Goal: Information Seeking & Learning: Find specific fact

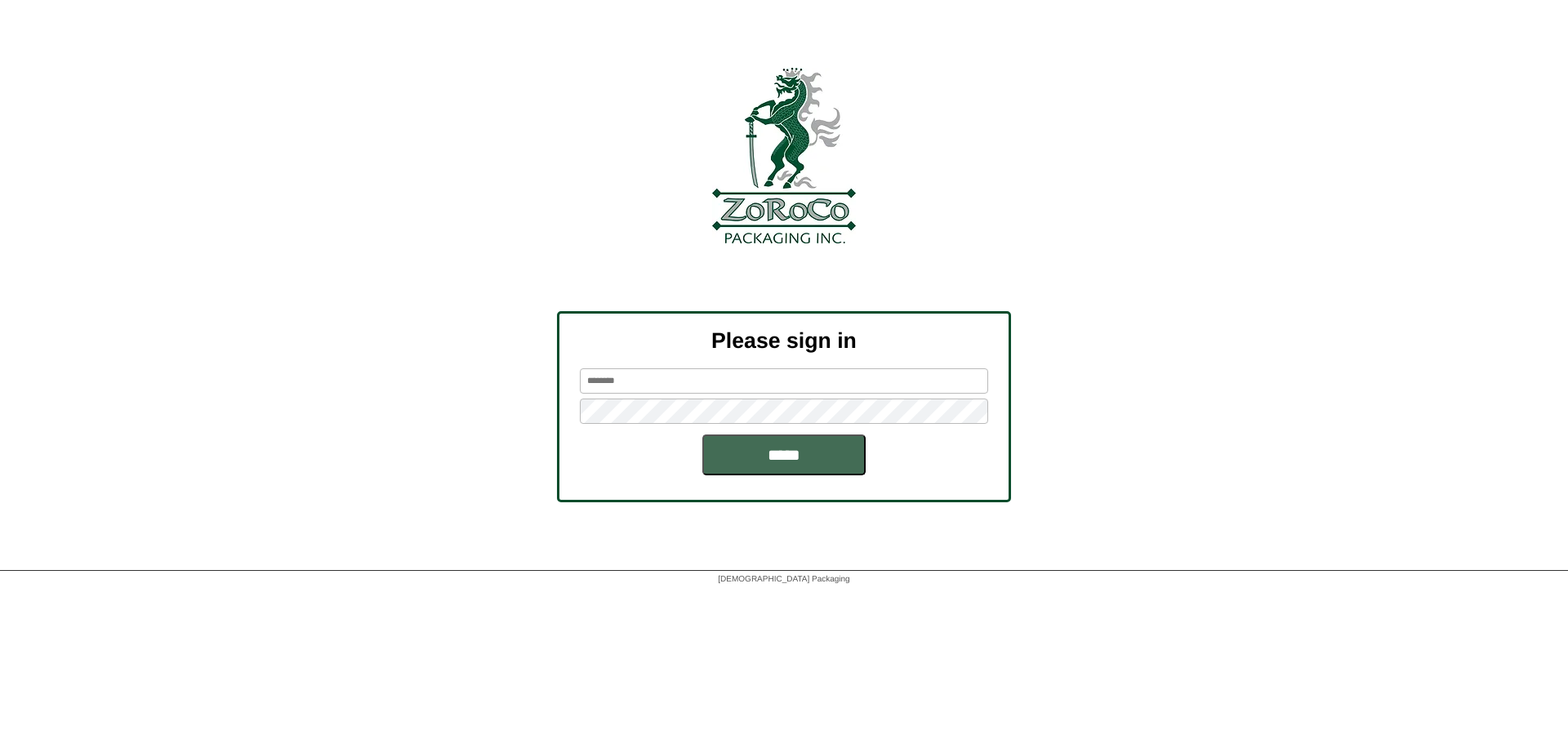
type input "*******"
click at [816, 461] on input "*****" at bounding box center [784, 455] width 163 height 41
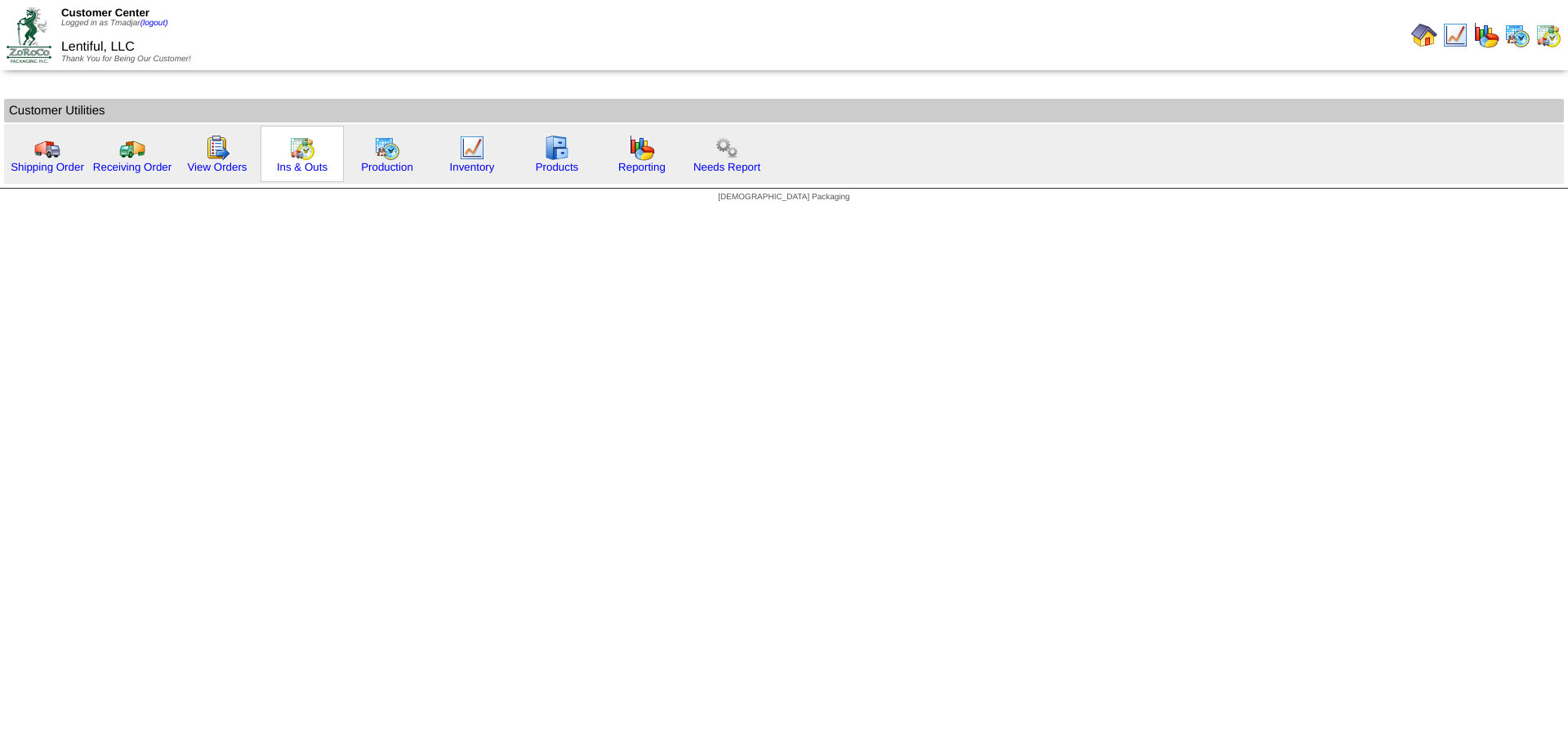
click at [299, 152] on img at bounding box center [302, 148] width 26 height 26
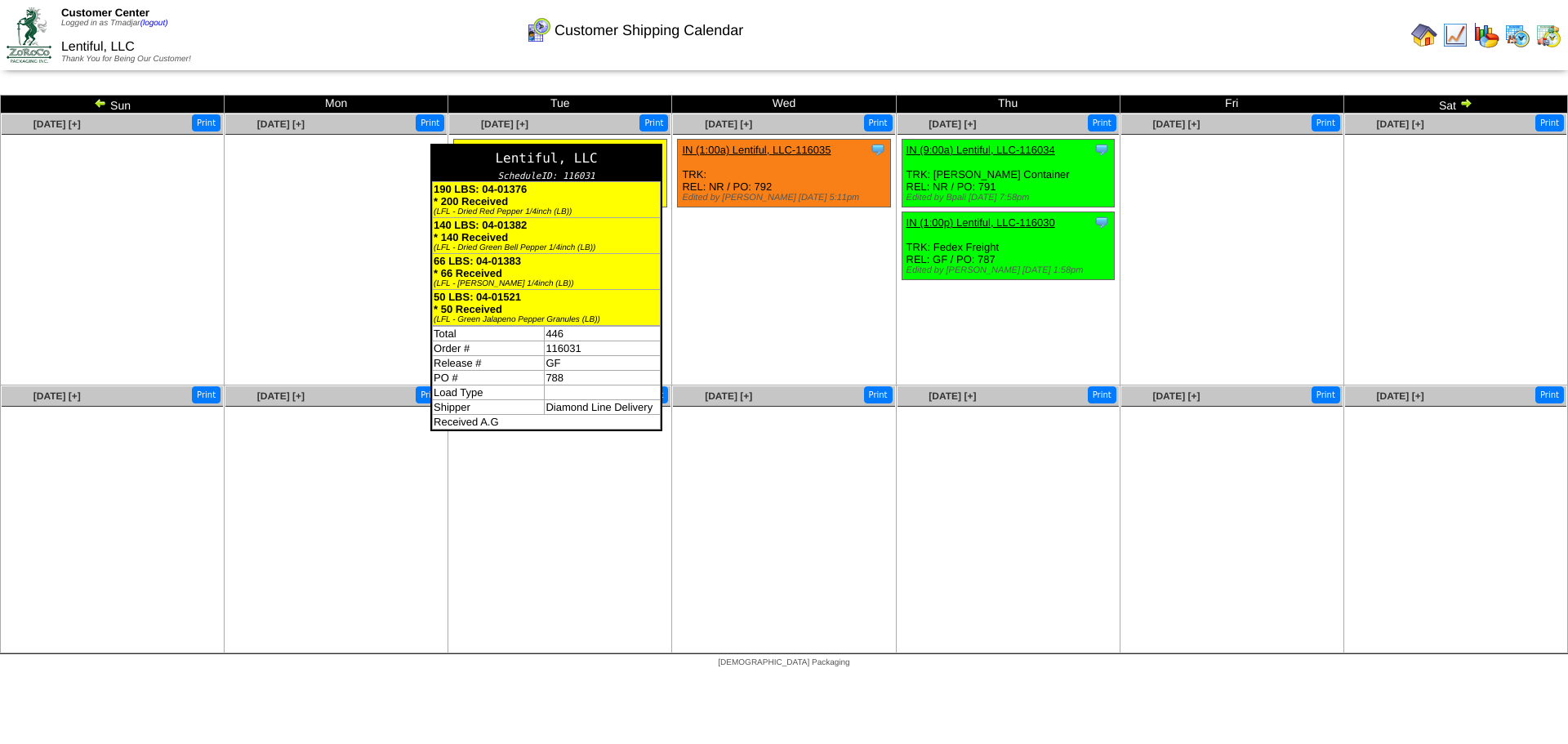
click at [654, 150] on div "Lentiful, LLC" at bounding box center [546, 158] width 228 height 26
click at [652, 148] on div "Lentiful, LLC" at bounding box center [546, 158] width 228 height 26
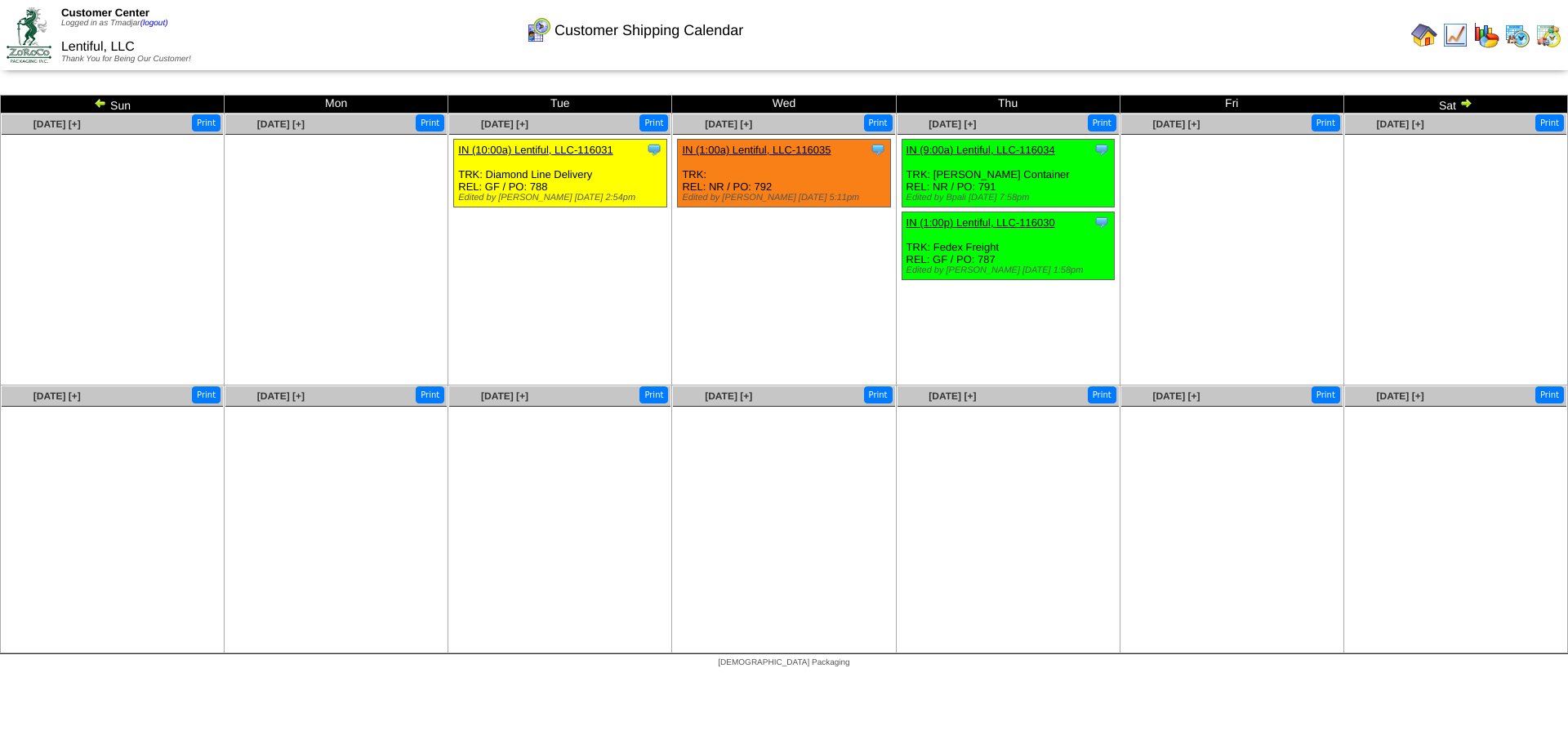
click at [517, 149] on link "IN (10:00a) Lentiful, LLC-116031" at bounding box center [535, 150] width 154 height 12
click at [95, 101] on img at bounding box center [100, 103] width 13 height 13
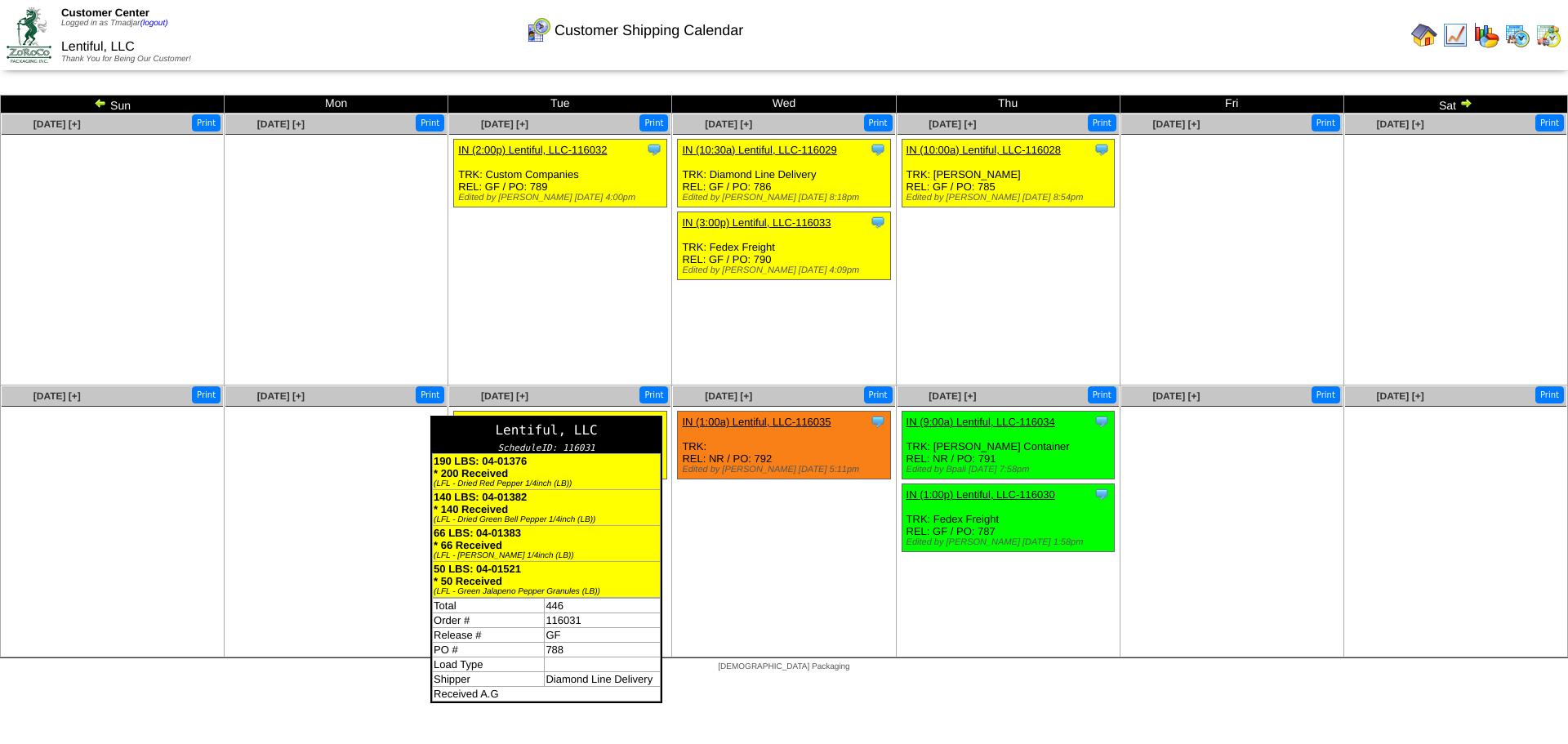
click at [651, 421] on div "Lentiful, LLC" at bounding box center [546, 430] width 228 height 26
click at [654, 425] on div "Lentiful, LLC" at bounding box center [546, 430] width 228 height 26
click at [628, 420] on div "Lentiful, LLC" at bounding box center [546, 430] width 228 height 26
click at [569, 434] on div "Lentiful, LLC" at bounding box center [546, 430] width 228 height 26
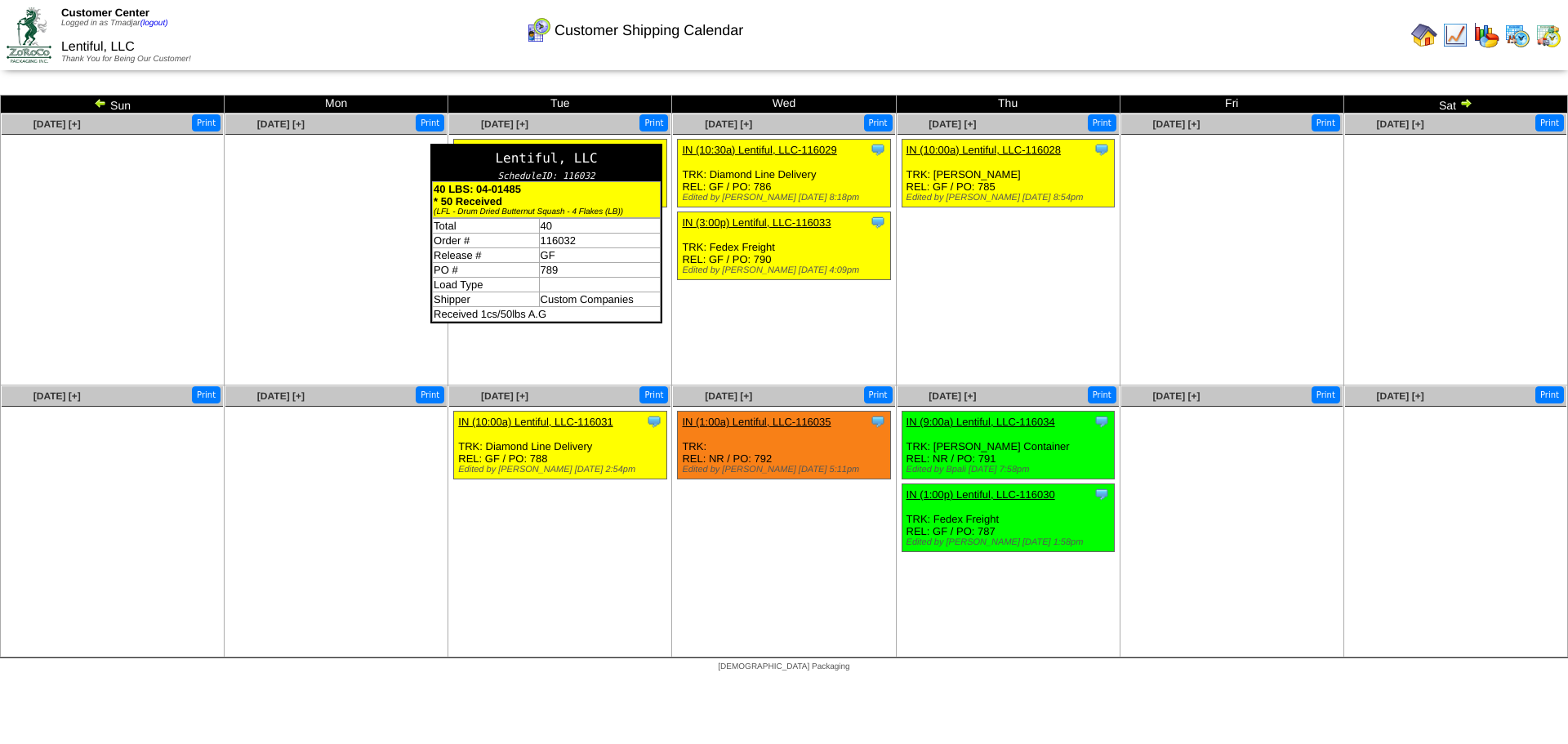
click at [651, 150] on div "Lentiful, LLC" at bounding box center [546, 158] width 228 height 26
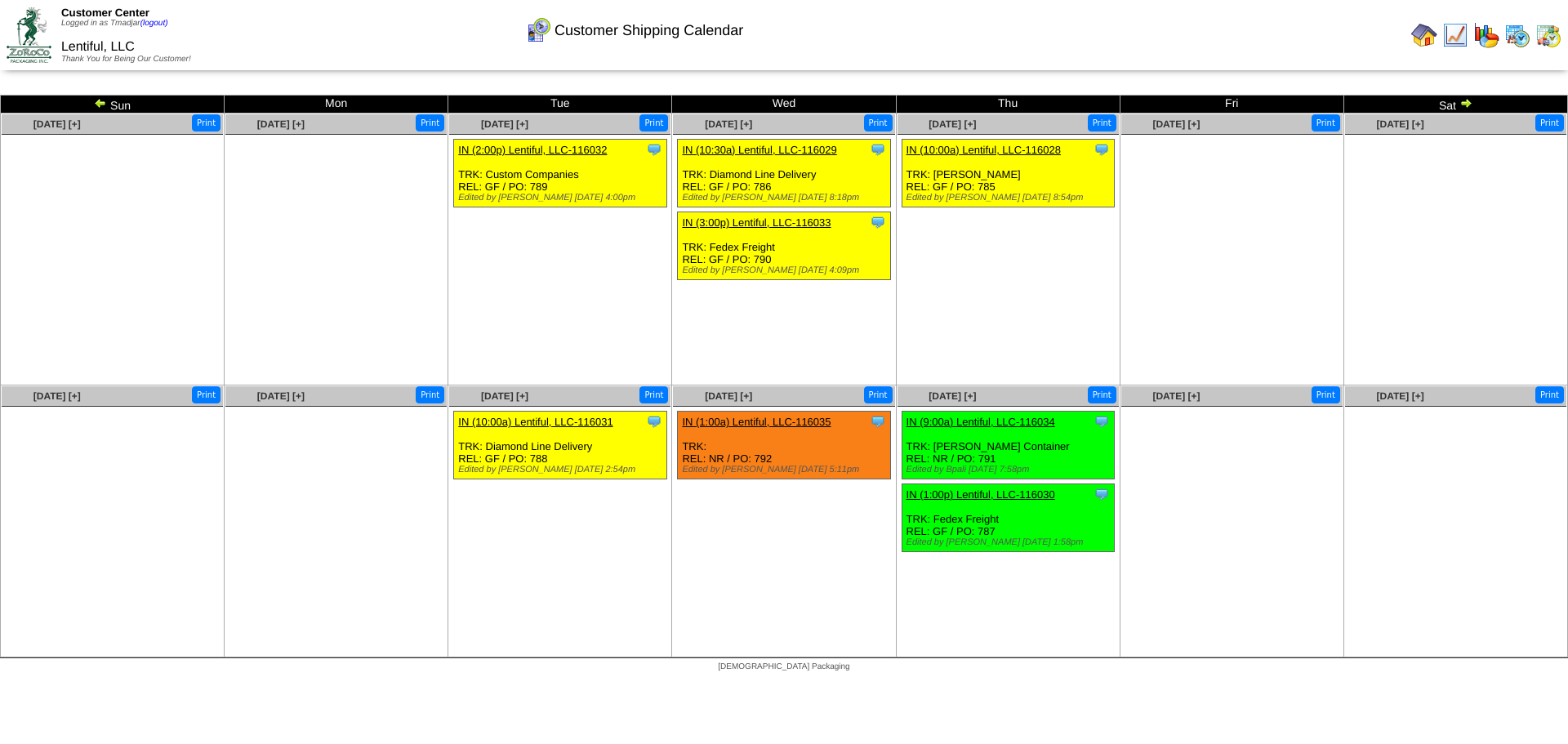
click at [100, 108] on img at bounding box center [100, 103] width 13 height 13
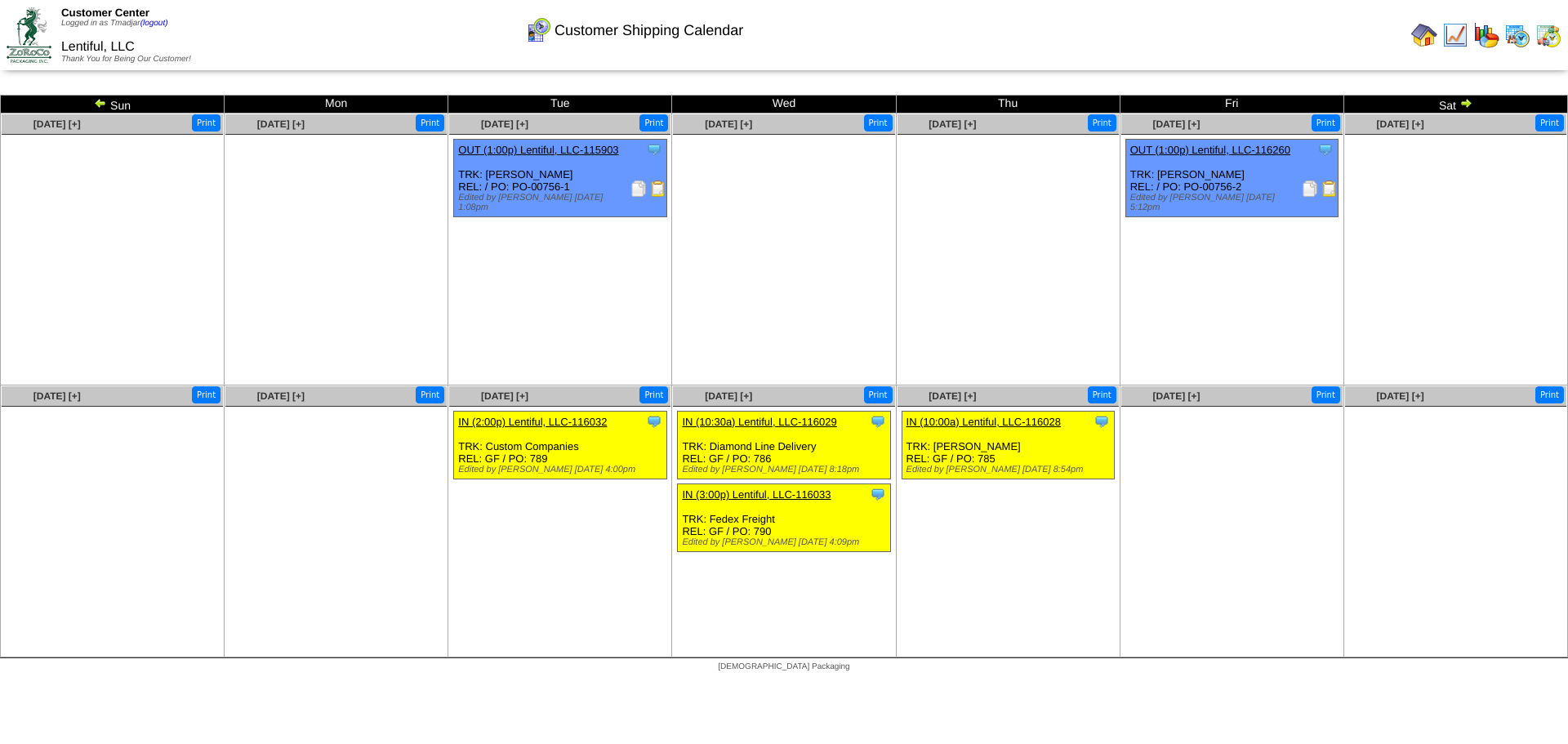
click at [726, 501] on div "Clone Item IN (3:00p) Lentiful, LLC-116033 Lentiful, LLC ScheduleID: 116033 50 …" at bounding box center [784, 518] width 212 height 68
click at [1462, 106] on img at bounding box center [1466, 103] width 13 height 13
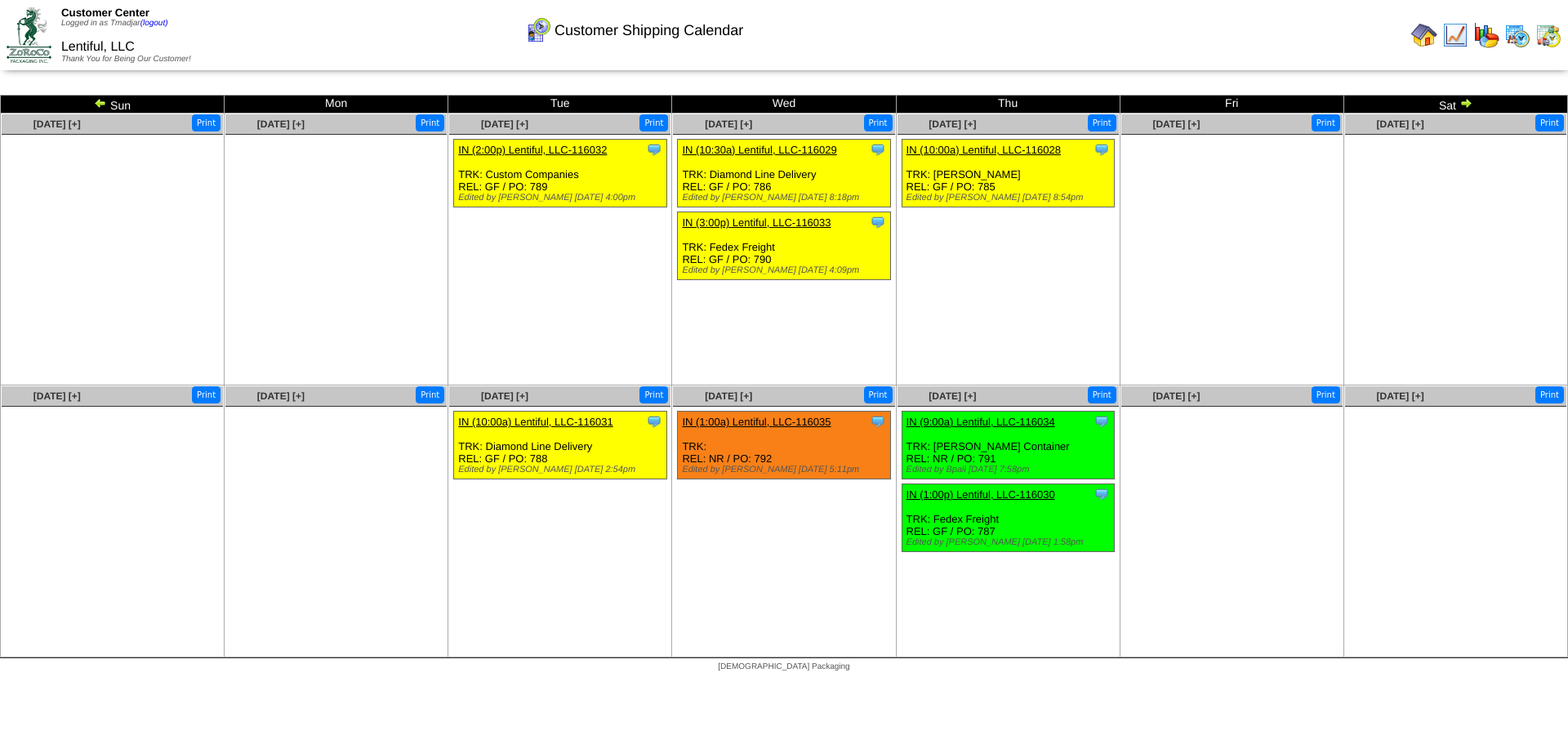
click at [533, 423] on link "IN (10:00a) Lentiful, LLC-116031" at bounding box center [535, 421] width 154 height 12
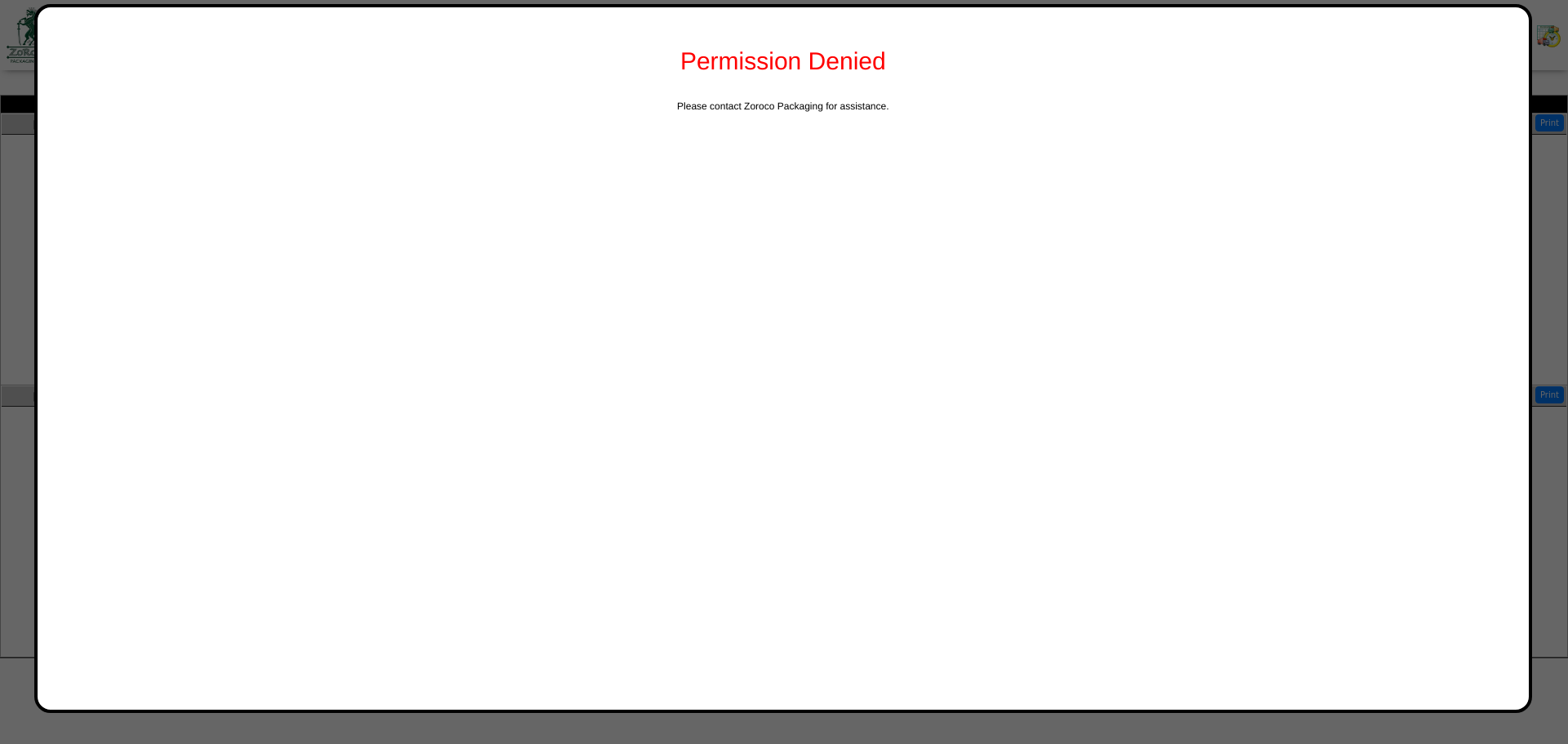
click at [1457, 50] on div "Permission Denied" at bounding box center [784, 62] width 1459 height 77
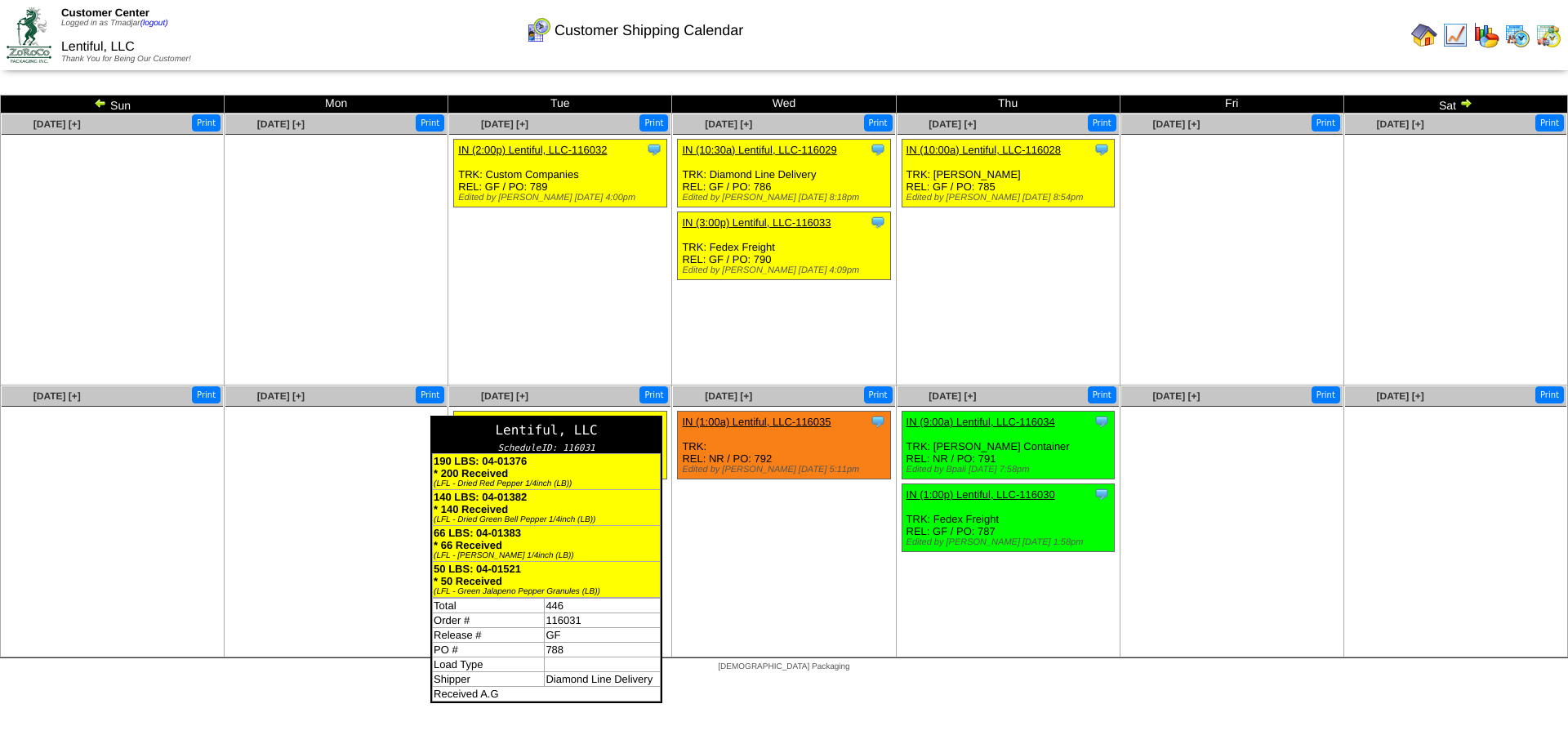
click at [650, 421] on div "Lentiful, LLC" at bounding box center [546, 430] width 228 height 26
click at [652, 417] on div "Lentiful, LLC" at bounding box center [546, 430] width 228 height 26
click at [608, 440] on div "Lentiful, LLC" at bounding box center [546, 430] width 228 height 26
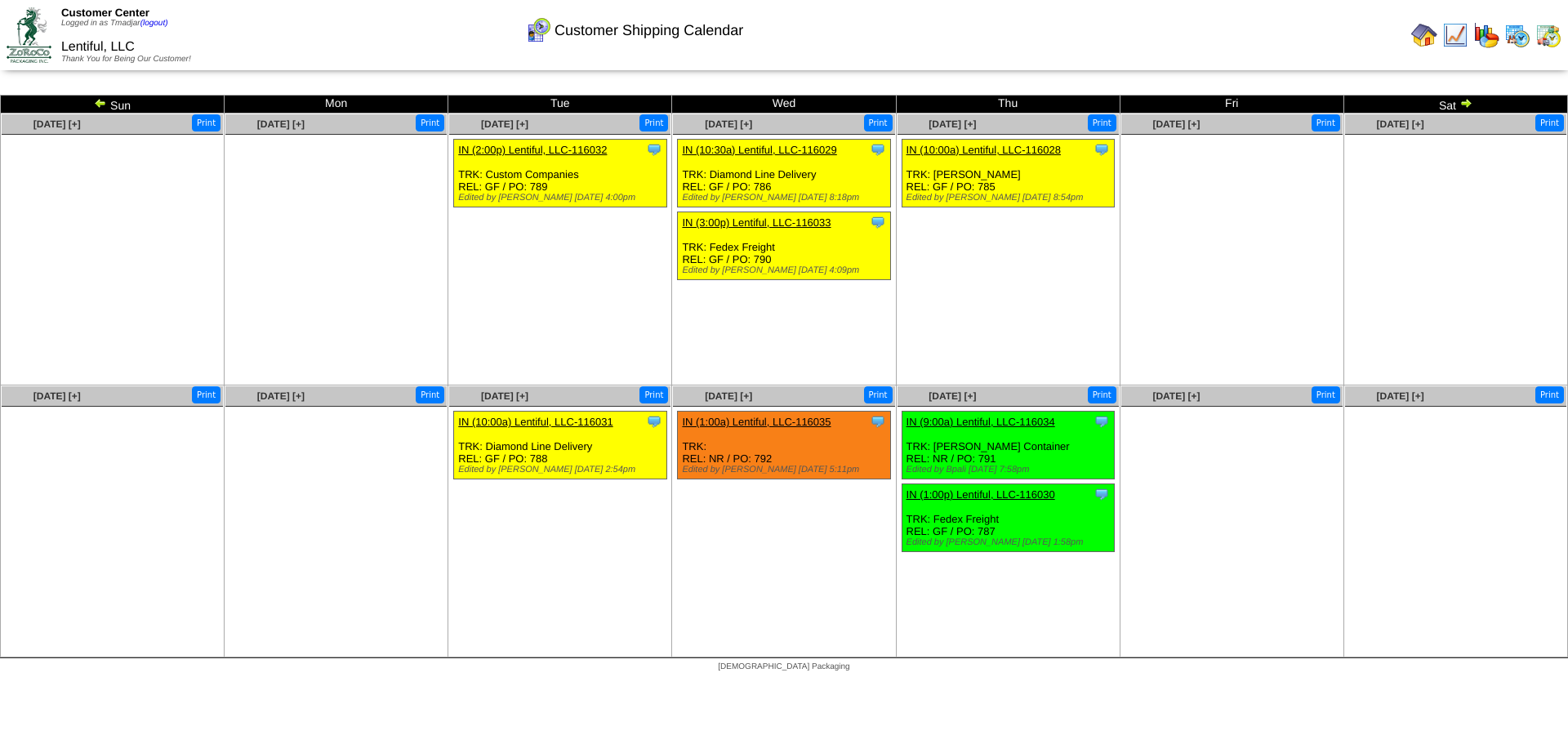
click at [1451, 25] on img at bounding box center [1455, 35] width 26 height 26
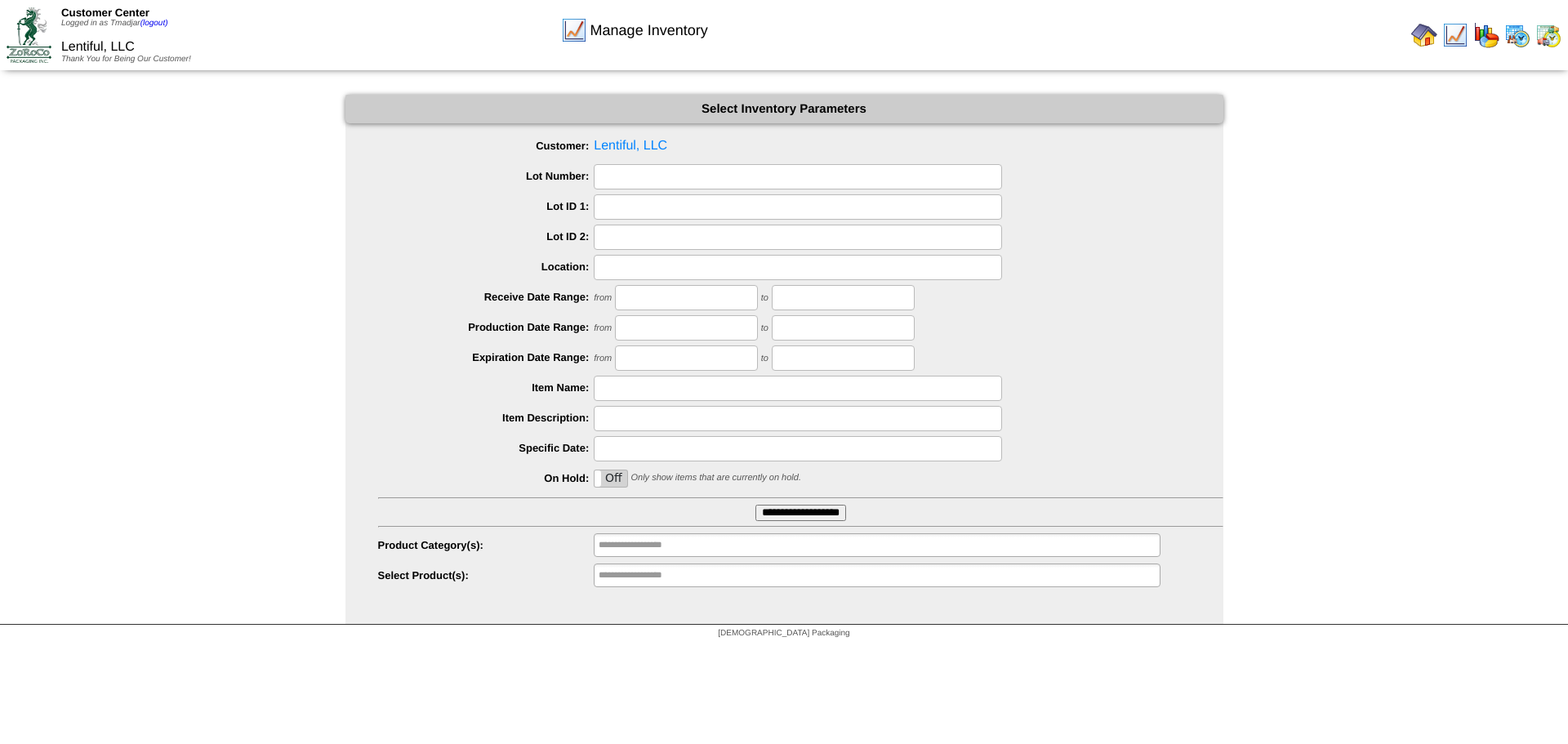
click at [762, 517] on input "**********" at bounding box center [801, 513] width 91 height 17
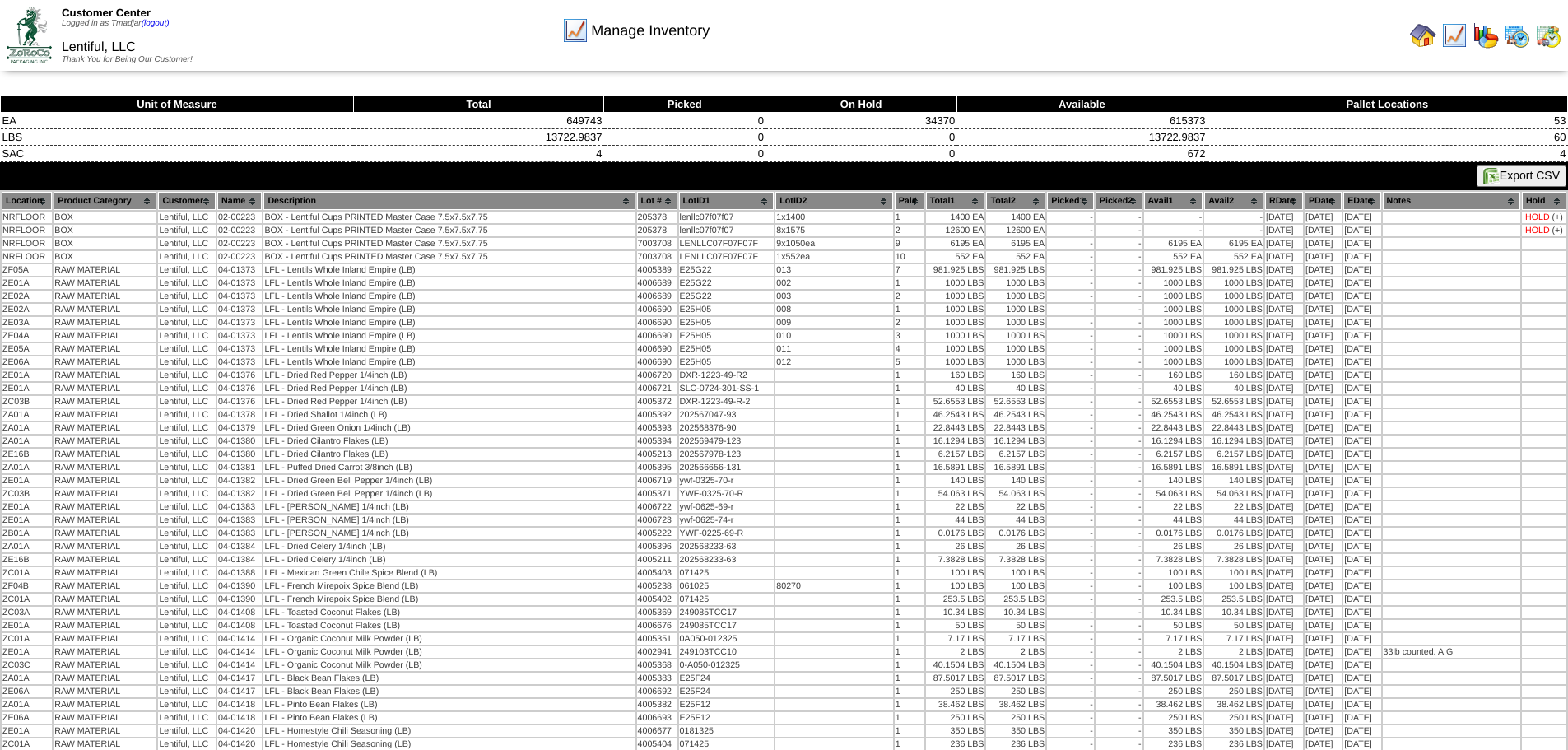
click at [1284, 200] on th "RDate" at bounding box center [1283, 201] width 38 height 18
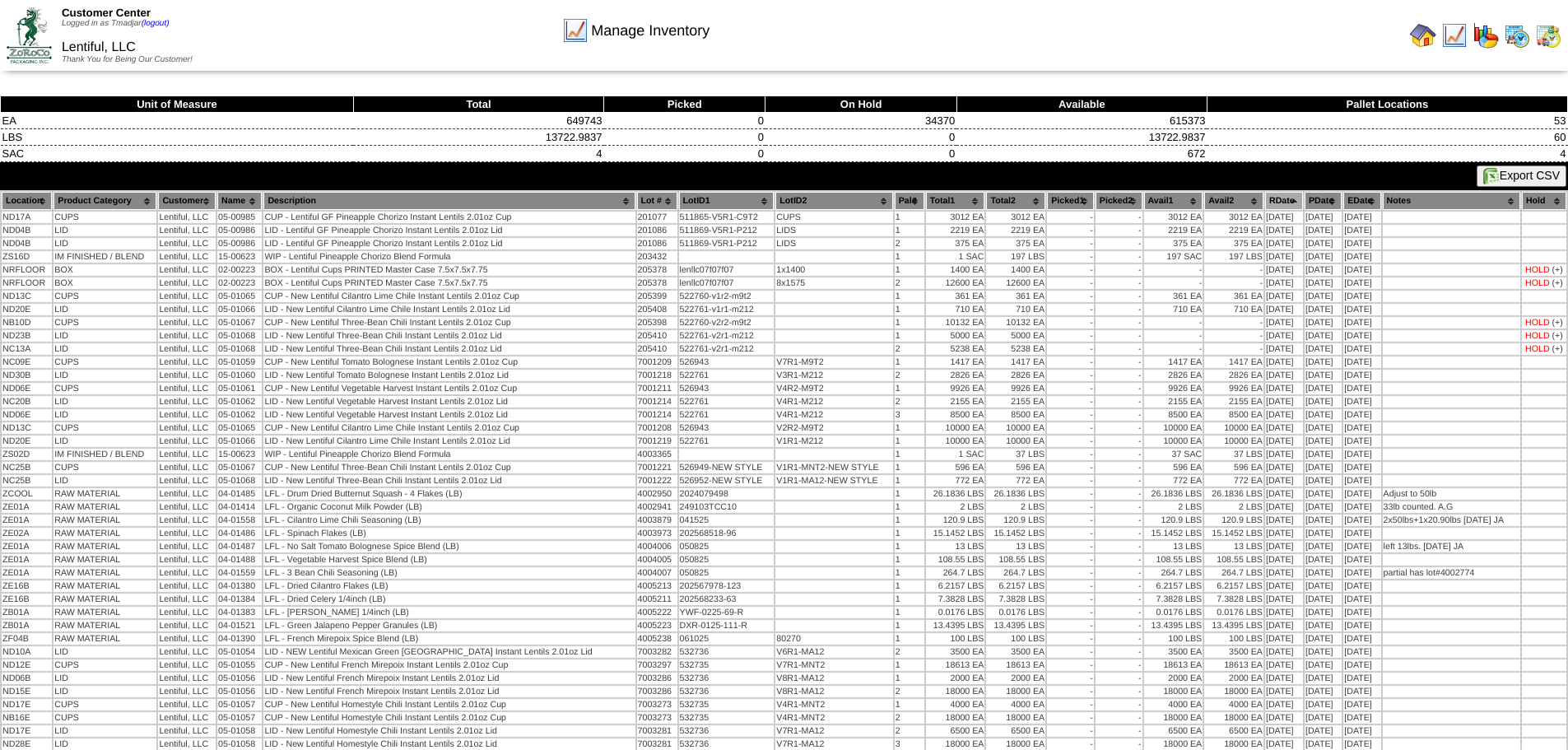
click at [1280, 203] on th "RDate" at bounding box center [1283, 201] width 38 height 18
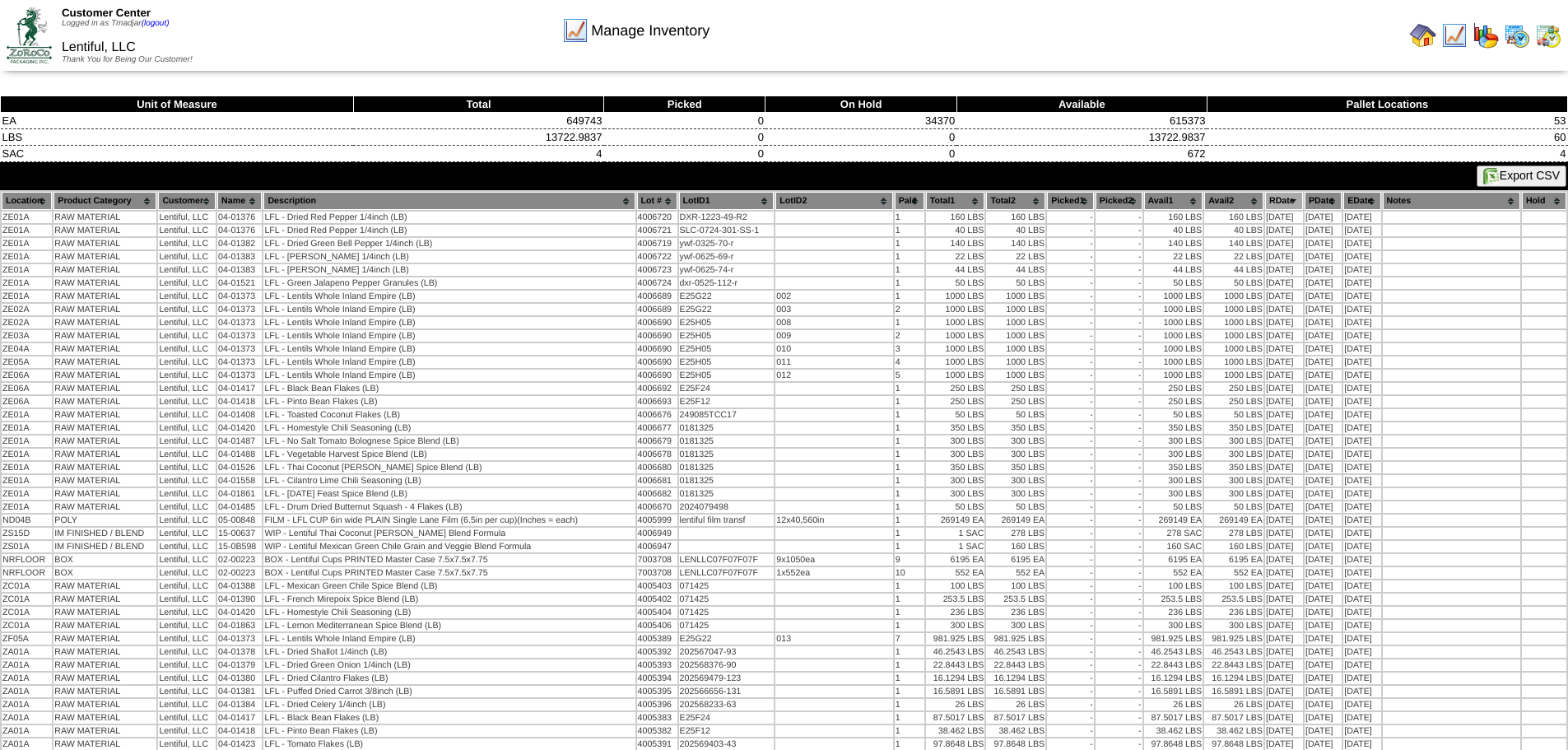
drag, startPoint x: 741, startPoint y: 211, endPoint x: 662, endPoint y: 208, distance: 79.1
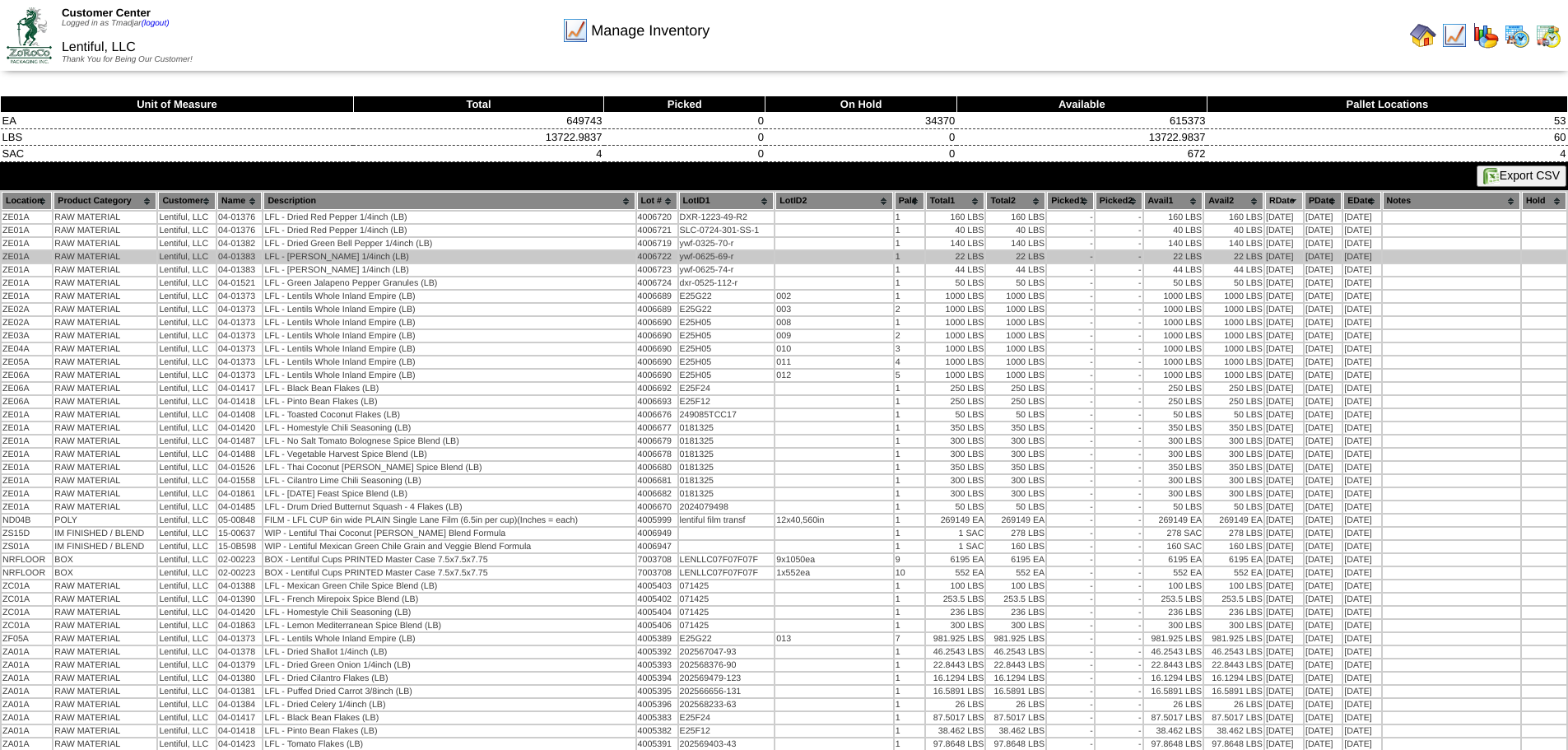
click at [559, 259] on td "LFL - Dried Leek 1/4inch (LB)" at bounding box center [449, 257] width 372 height 11
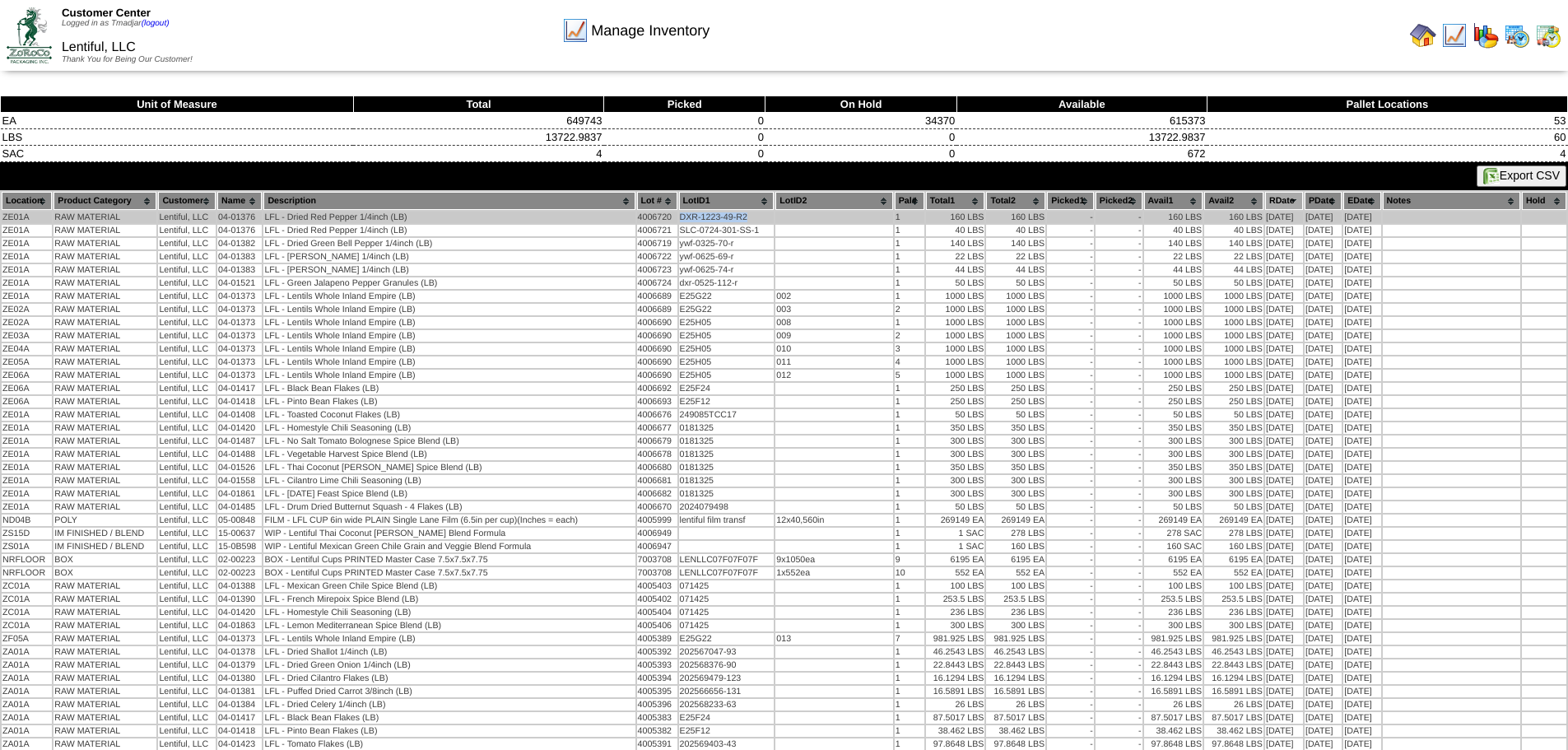
drag, startPoint x: 718, startPoint y: 218, endPoint x: 664, endPoint y: 217, distance: 54.0
click at [680, 217] on td "DXR-1223-49-R2" at bounding box center [727, 217] width 95 height 11
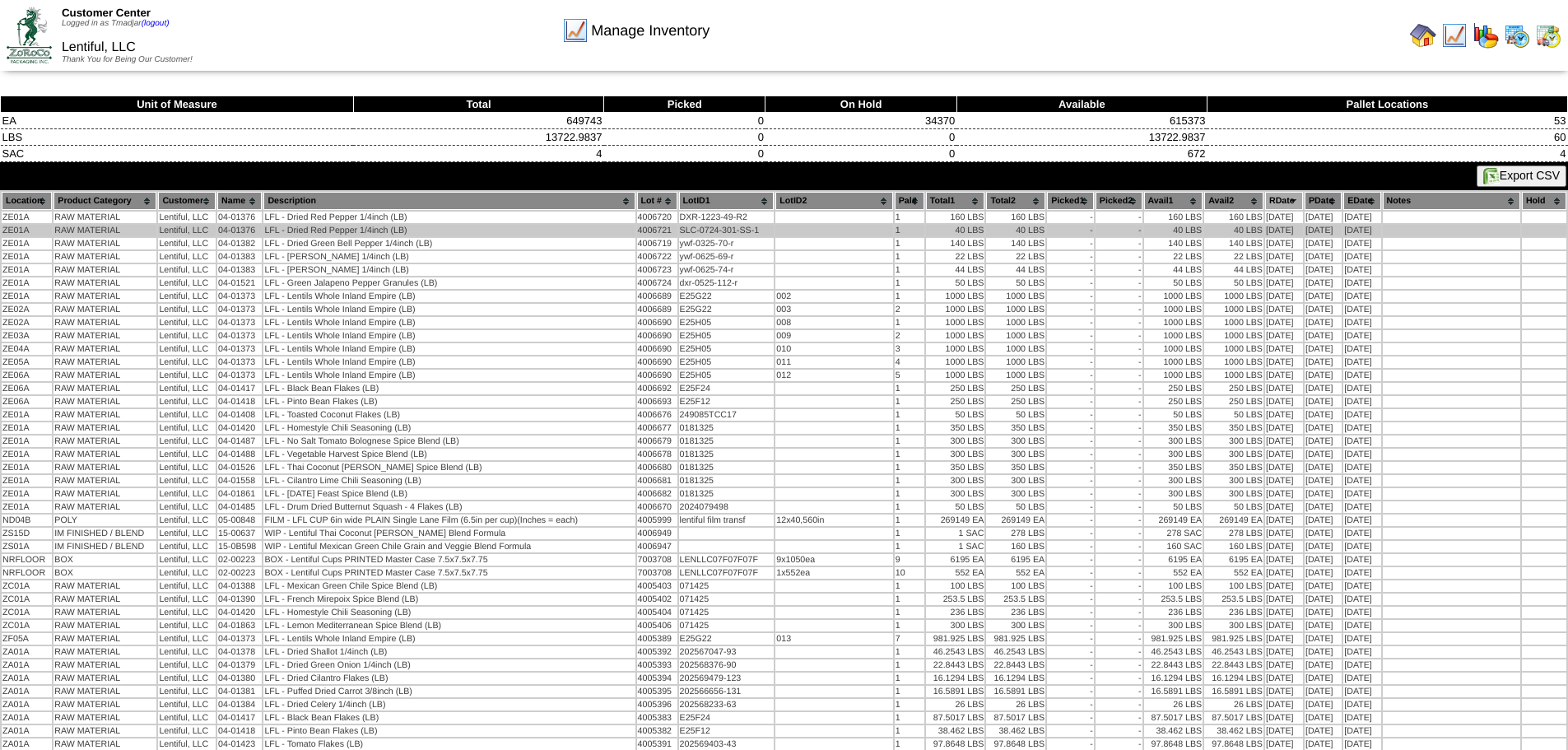
click at [705, 232] on td "SLC-0724-301-SS-1" at bounding box center [727, 230] width 95 height 11
drag, startPoint x: 721, startPoint y: 227, endPoint x: 665, endPoint y: 231, distance: 56.1
click at [680, 231] on td "SLC-0724-301-SS-1" at bounding box center [727, 230] width 95 height 11
copy td "SLC-0724-301-SS-1"
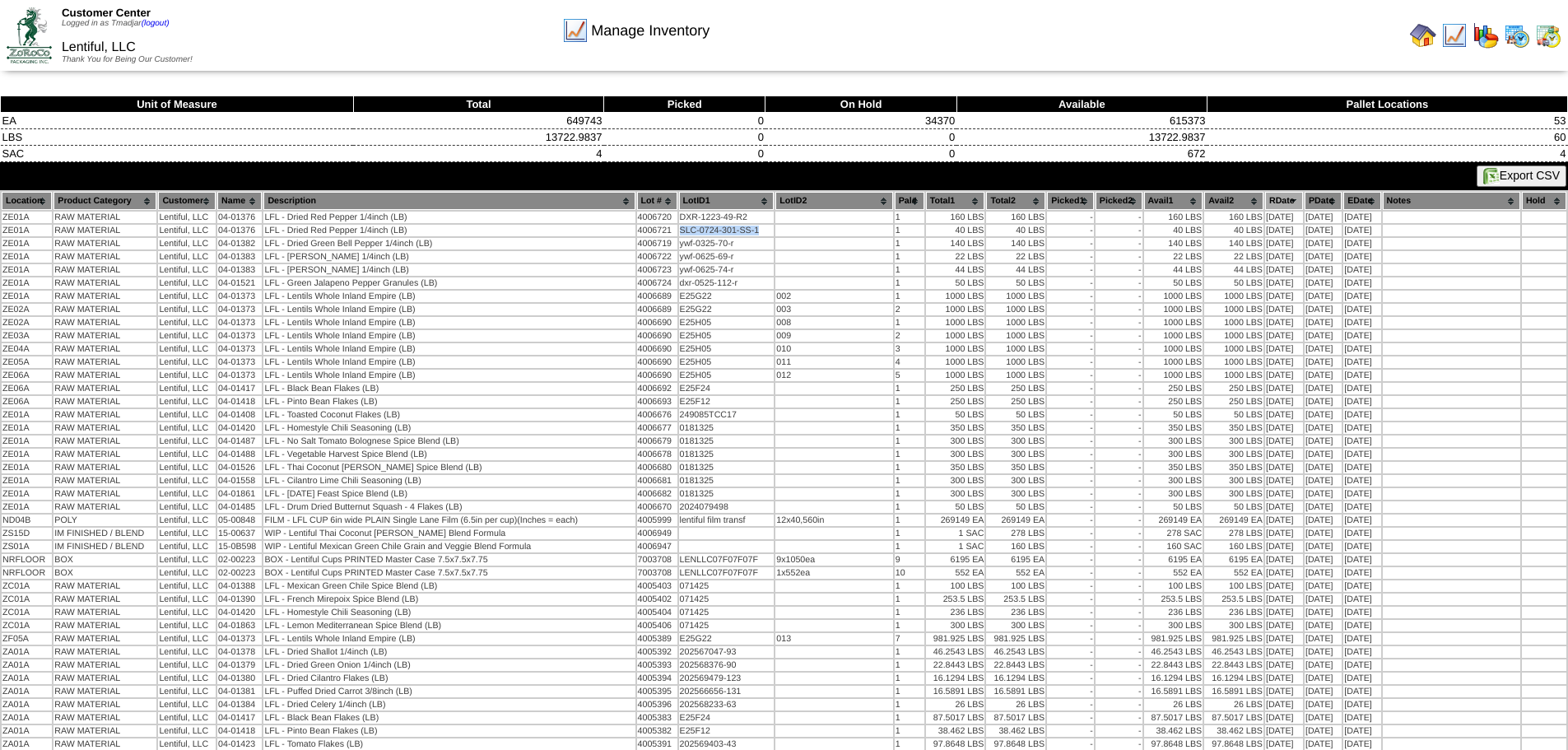
click at [688, 207] on th "LotID1" at bounding box center [727, 201] width 95 height 18
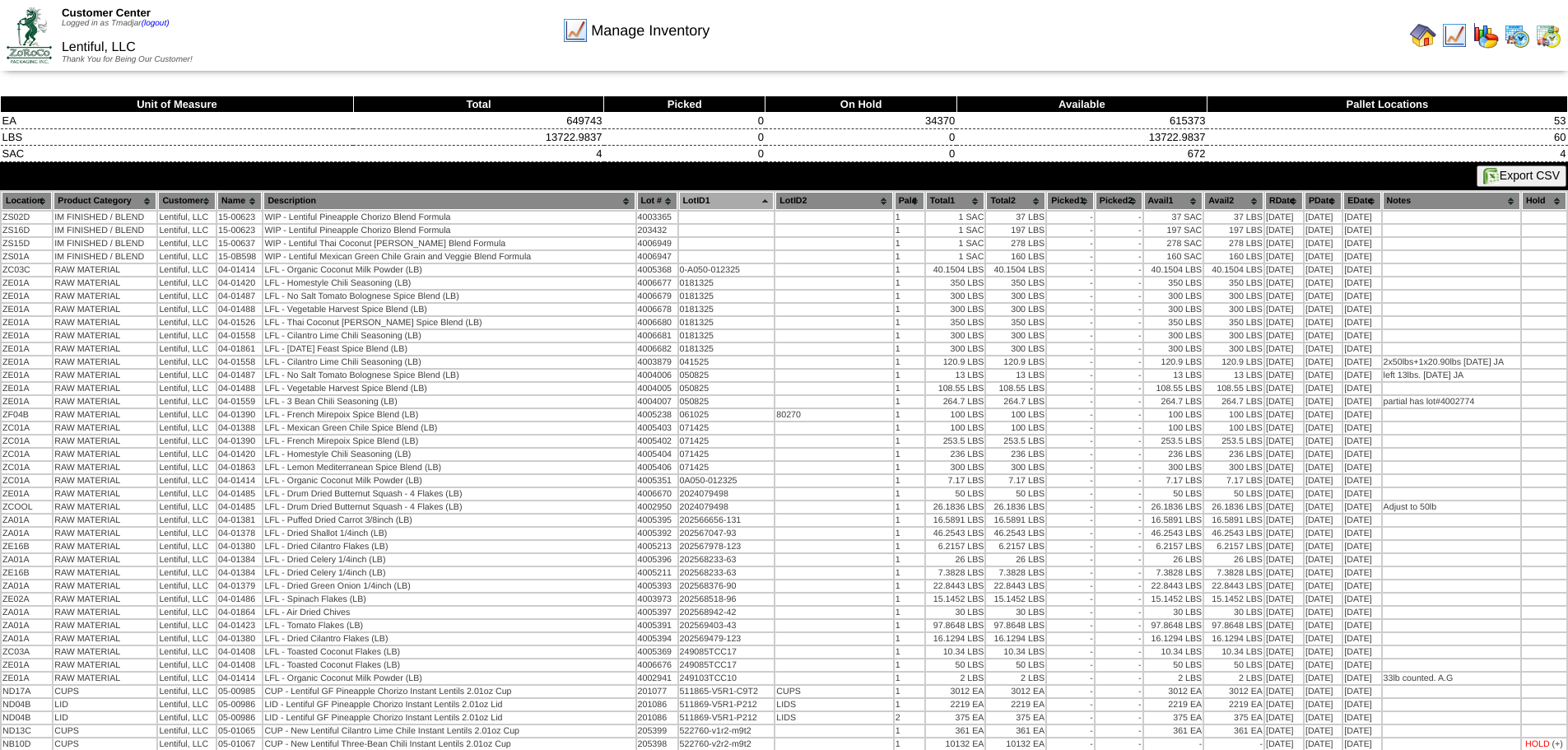
click at [692, 207] on th "LotID1" at bounding box center [727, 201] width 95 height 18
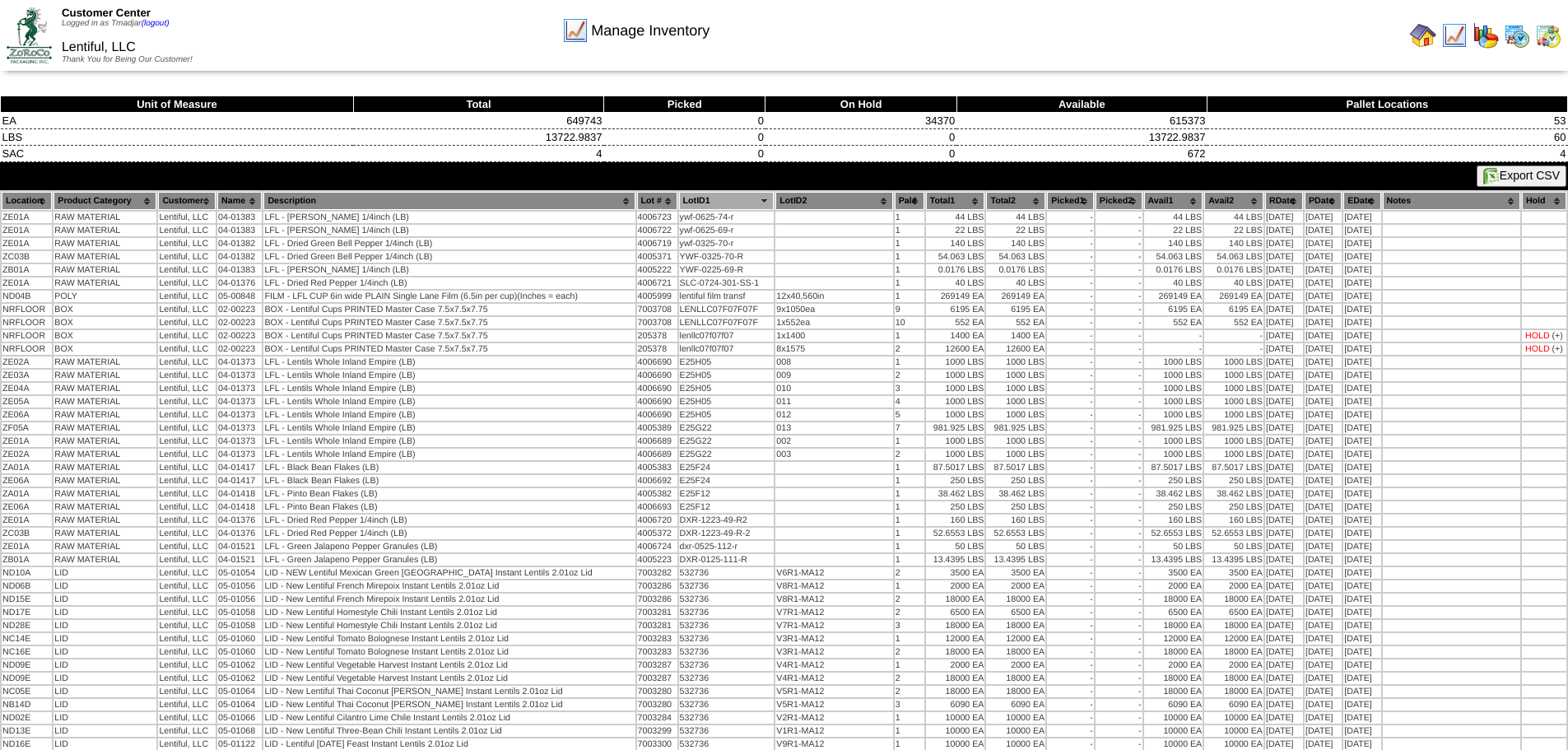
click at [1267, 199] on th "RDate" at bounding box center [1283, 201] width 38 height 18
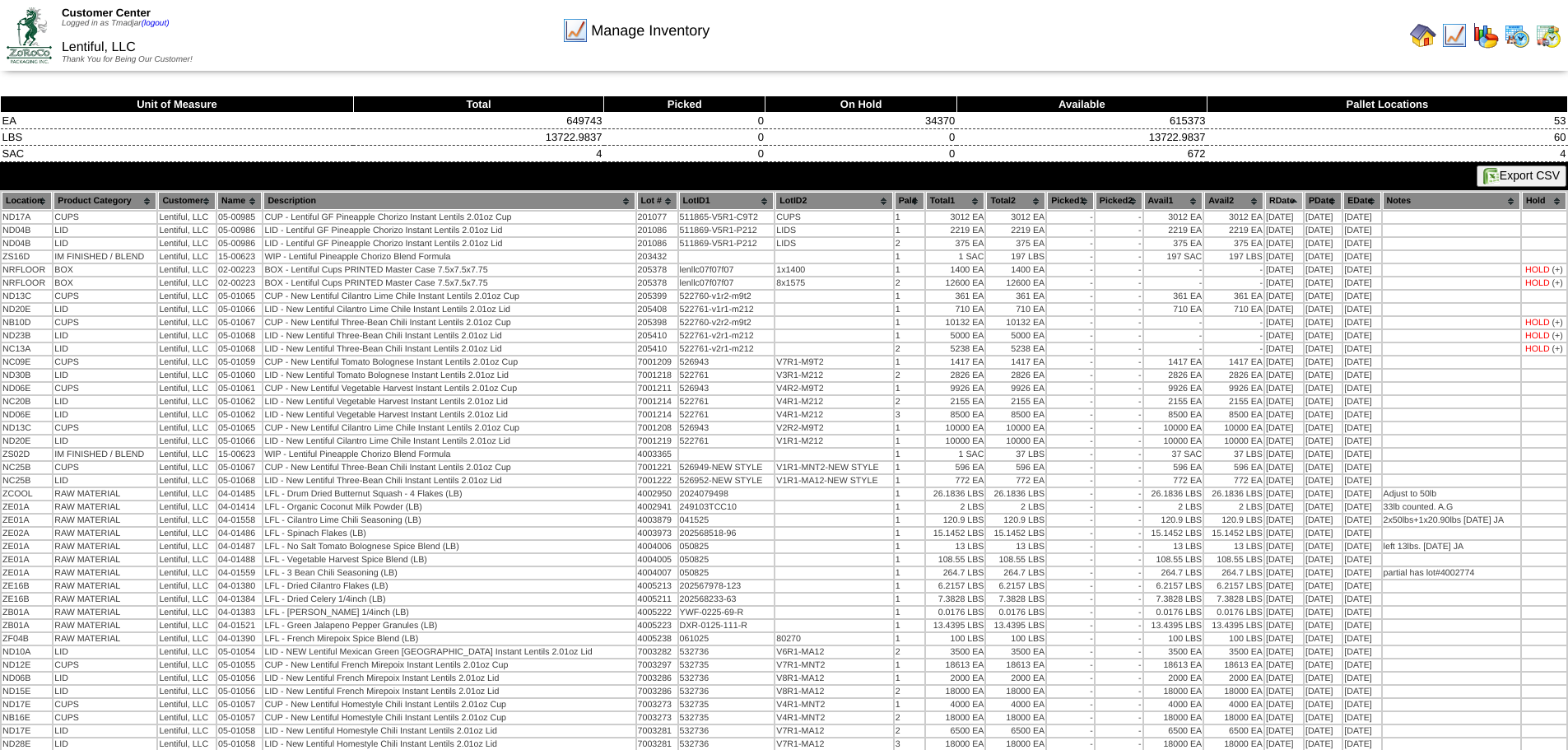
click at [1268, 199] on th "RDate" at bounding box center [1283, 201] width 38 height 18
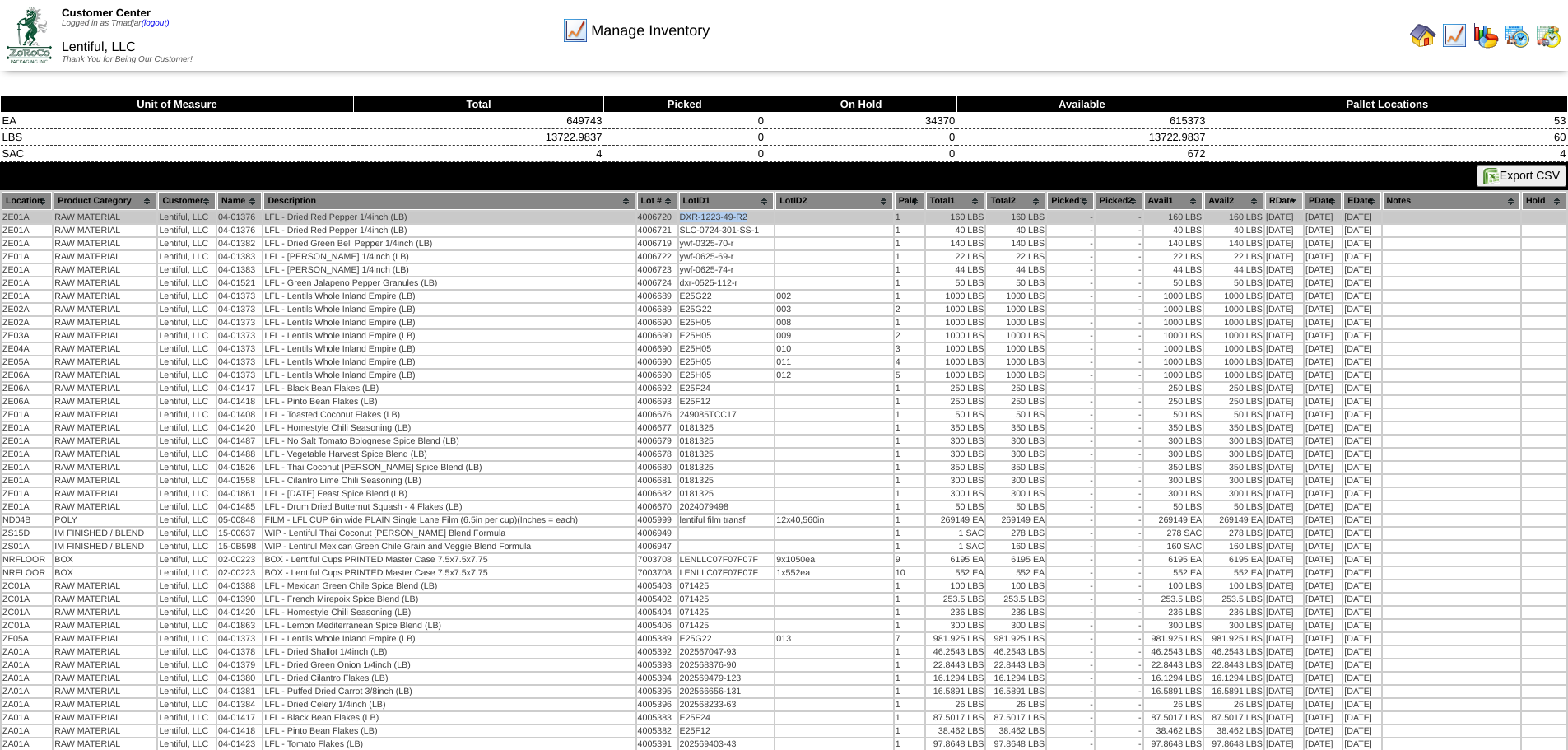
drag, startPoint x: 763, startPoint y: 220, endPoint x: 663, endPoint y: 217, distance: 100.0
click at [663, 217] on tr "ZE01A RAW MATERIAL Lentiful, LLC 04-01376 LFL - Dried Red Pepper 1/4inch (LB) 4…" at bounding box center [784, 217] width 1564 height 11
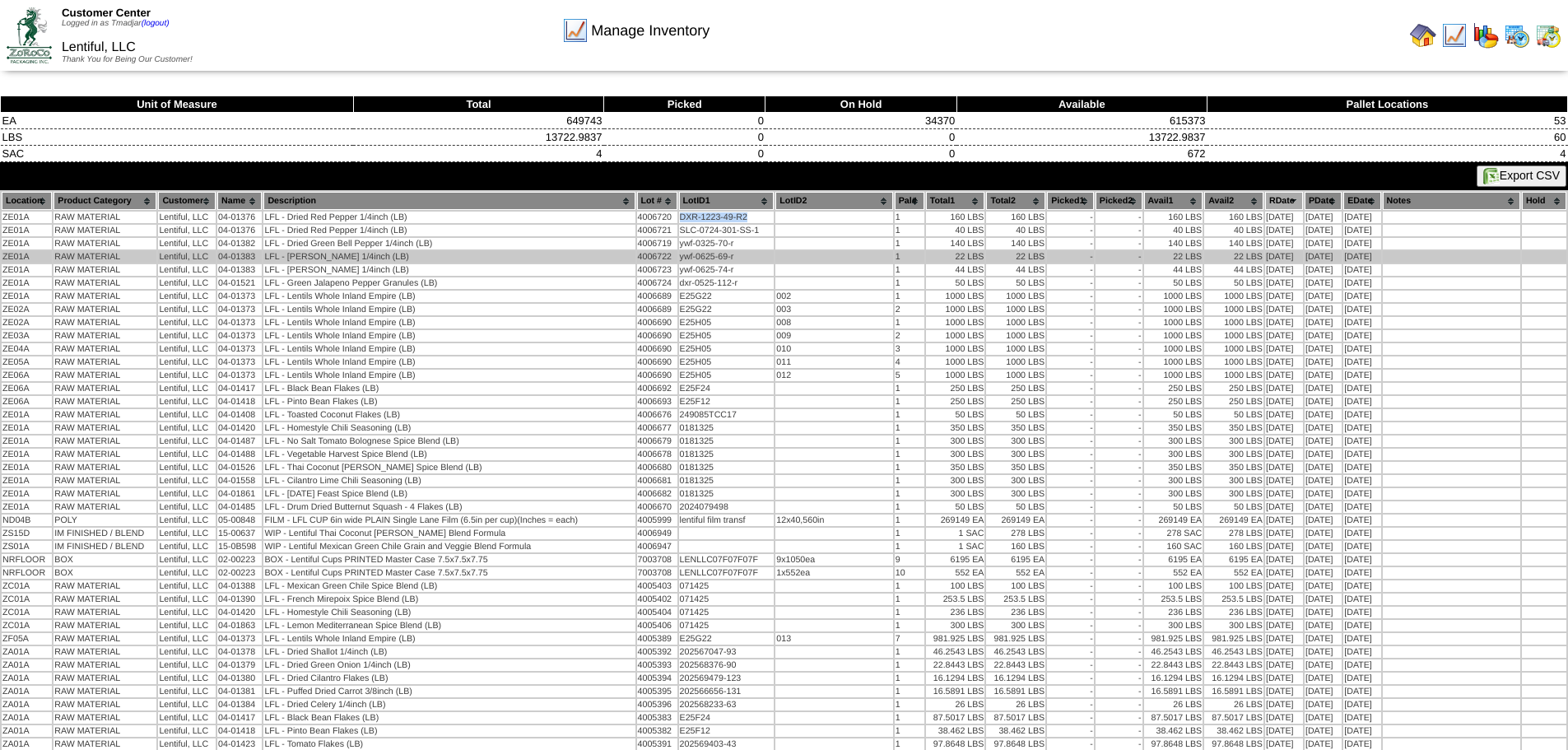
copy tr "DXR-1223-49-R2"
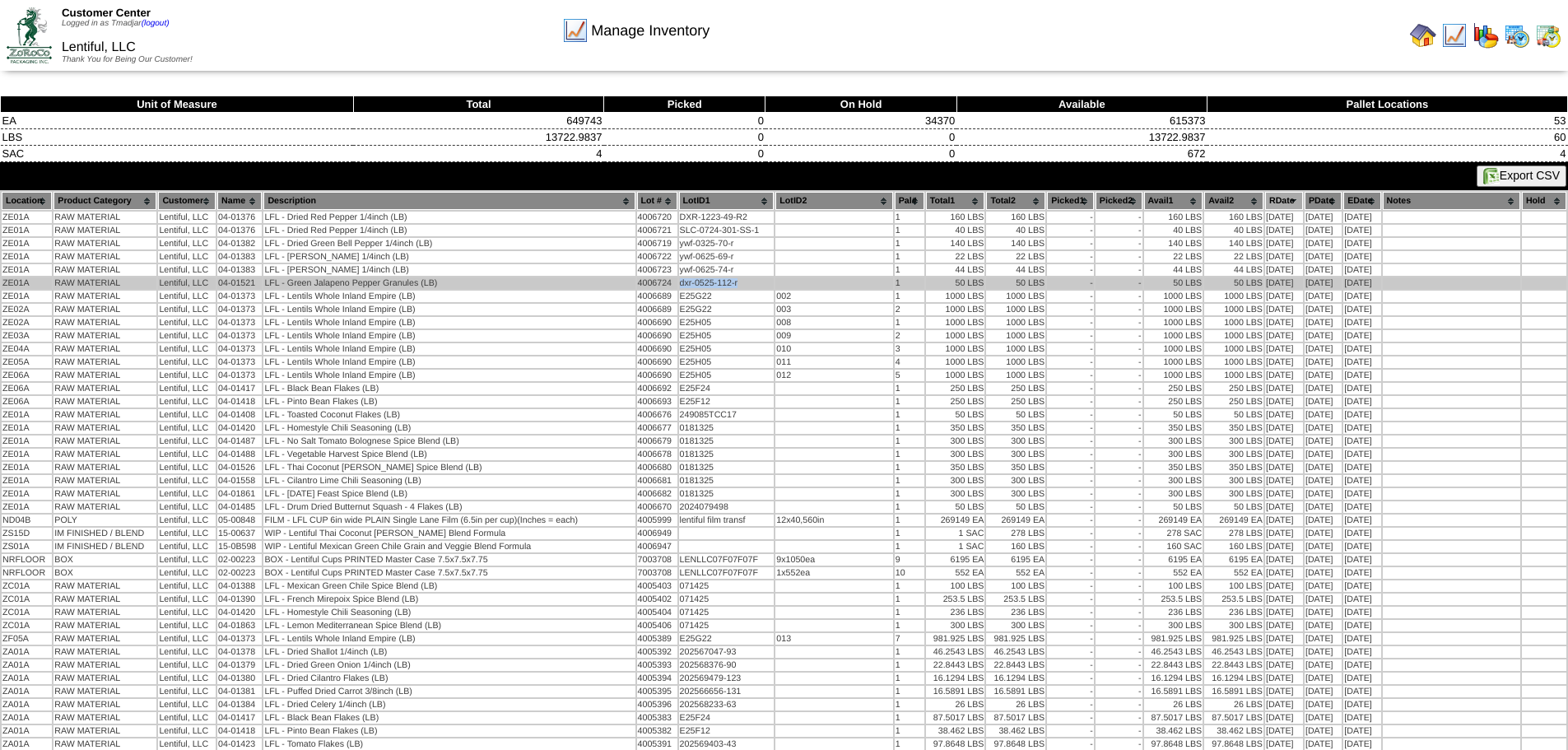
drag, startPoint x: 738, startPoint y: 287, endPoint x: 664, endPoint y: 289, distance: 74.0
click at [680, 287] on td "dxr-0525-112-r" at bounding box center [727, 283] width 95 height 11
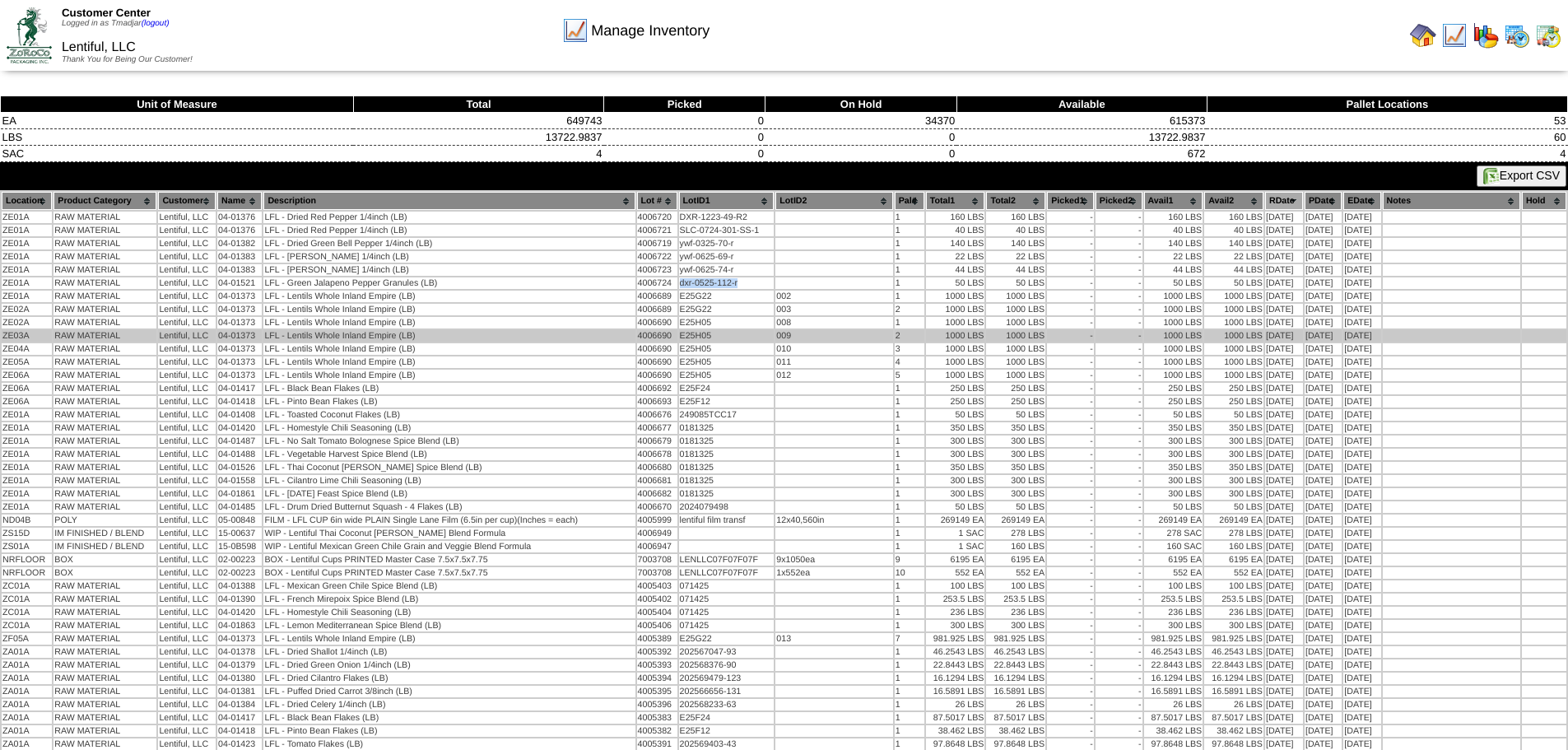
copy td "dxr-0525-112-r"
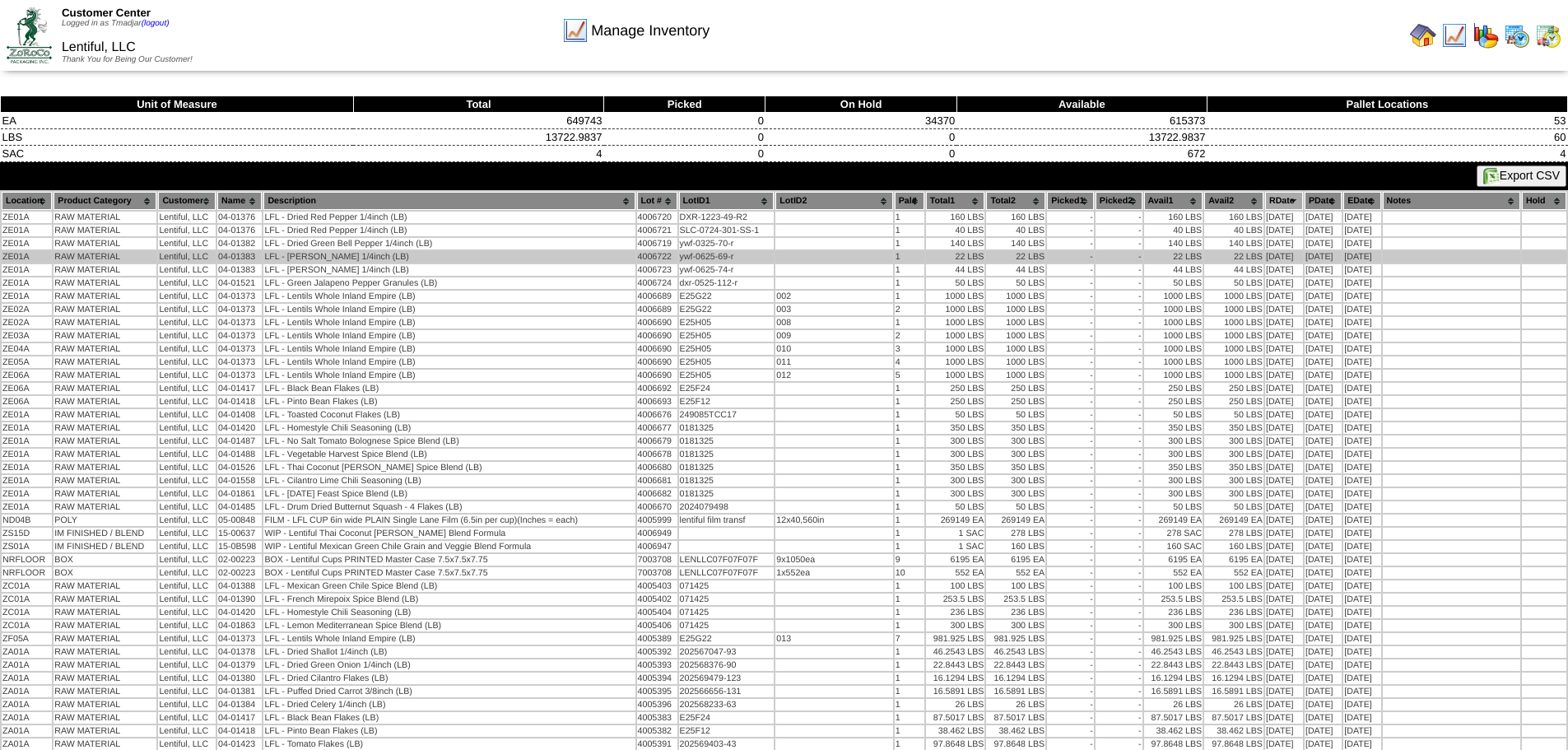
click at [754, 256] on tr "ZE01A RAW MATERIAL Lentiful, LLC 04-01383 LFL - Dried Leek 1/4inch (LB) 4006722…" at bounding box center [784, 257] width 1564 height 11
drag, startPoint x: 674, startPoint y: 258, endPoint x: 702, endPoint y: 257, distance: 28.0
click at [698, 257] on td "ywf-0625-69-r" at bounding box center [727, 257] width 95 height 11
drag, startPoint x: 724, startPoint y: 255, endPoint x: 664, endPoint y: 252, distance: 60.1
click at [680, 252] on td "ywf-0625-69-r" at bounding box center [727, 257] width 95 height 11
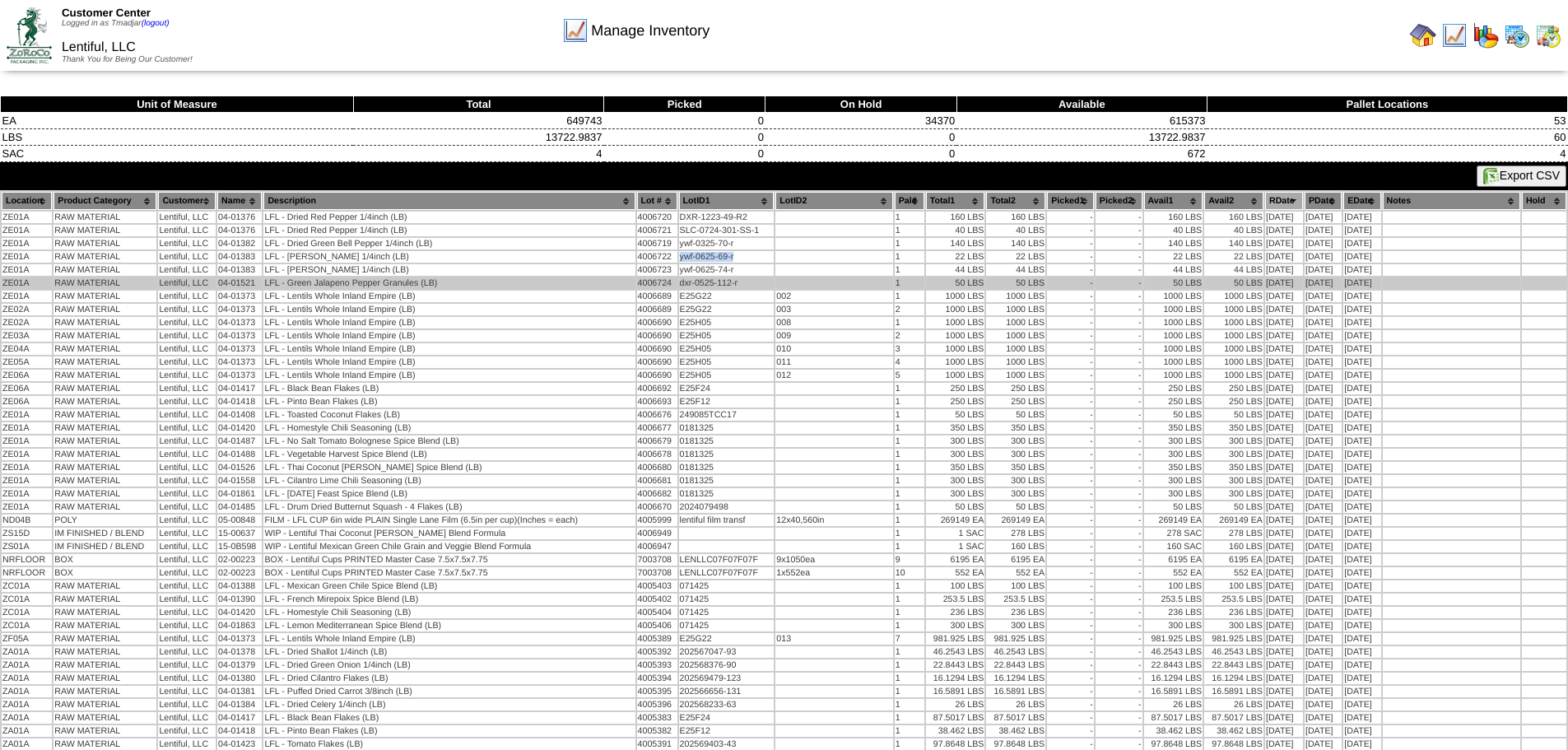
copy td "ywf-0625-69-r"
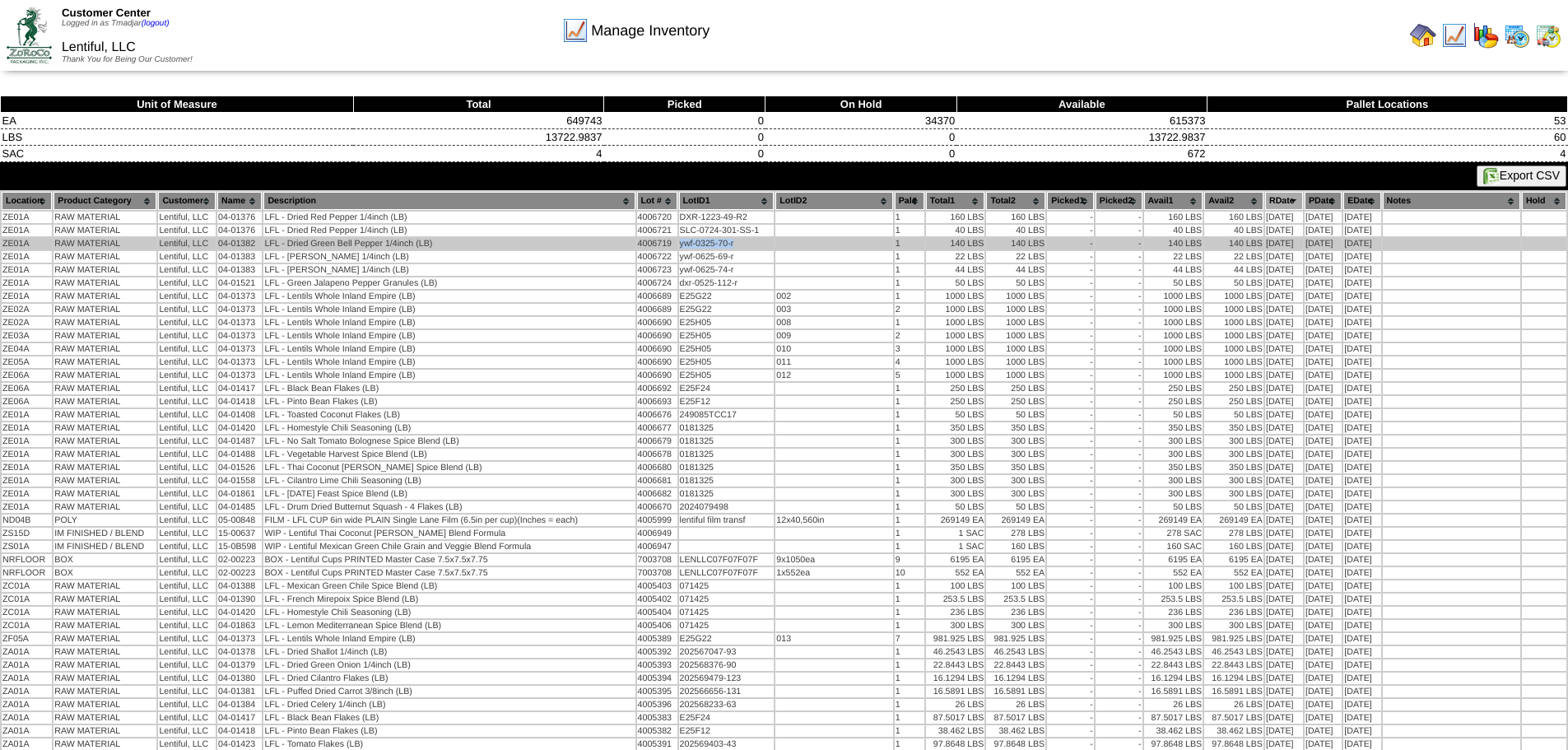
drag, startPoint x: 724, startPoint y: 246, endPoint x: 663, endPoint y: 249, distance: 61.1
click at [680, 249] on td "ywf-0325-70-r" at bounding box center [727, 243] width 95 height 11
copy td "ywf-0325-70-r"
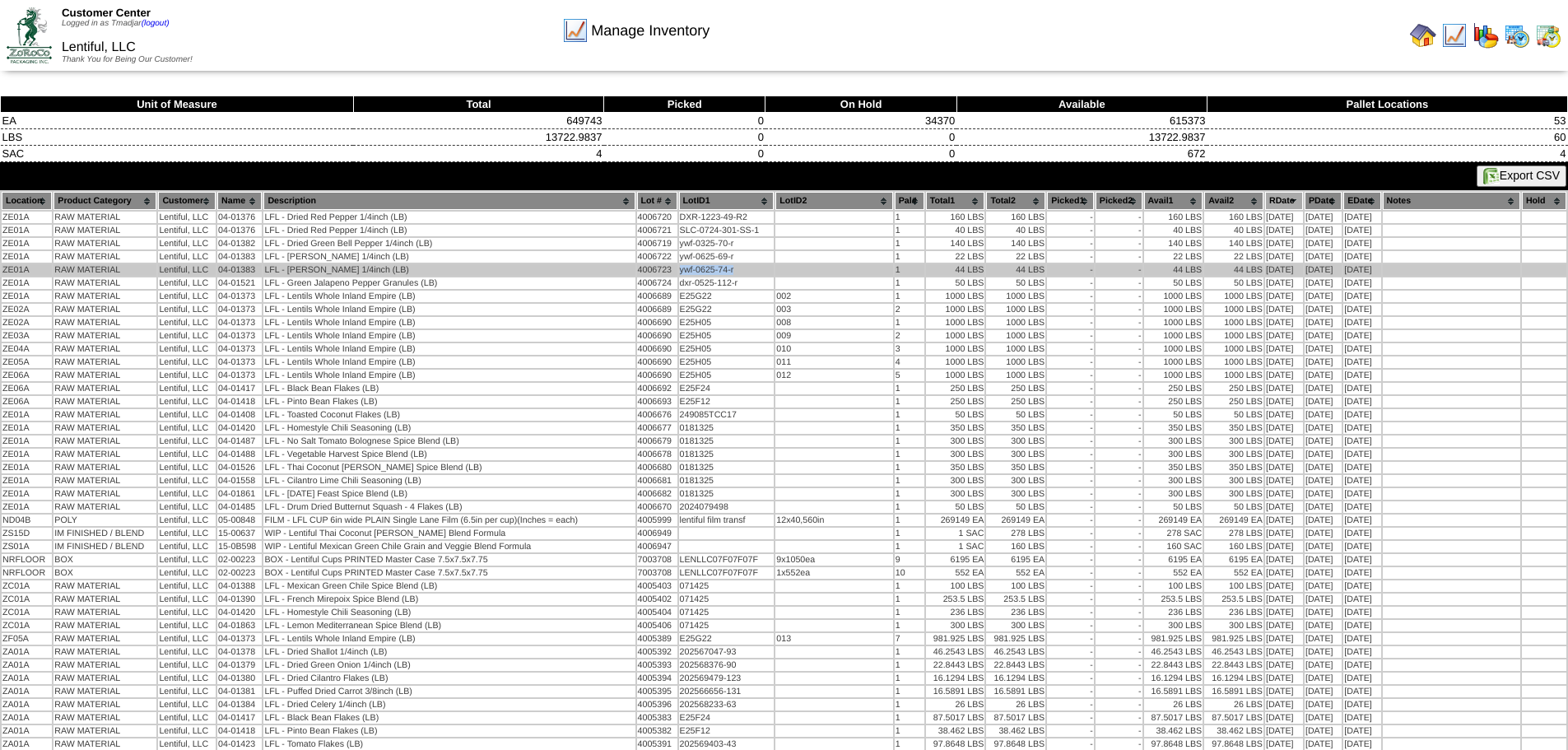
drag, startPoint x: 723, startPoint y: 266, endPoint x: 664, endPoint y: 271, distance: 59.2
click at [680, 271] on td "ywf-0625-74-r" at bounding box center [727, 270] width 95 height 11
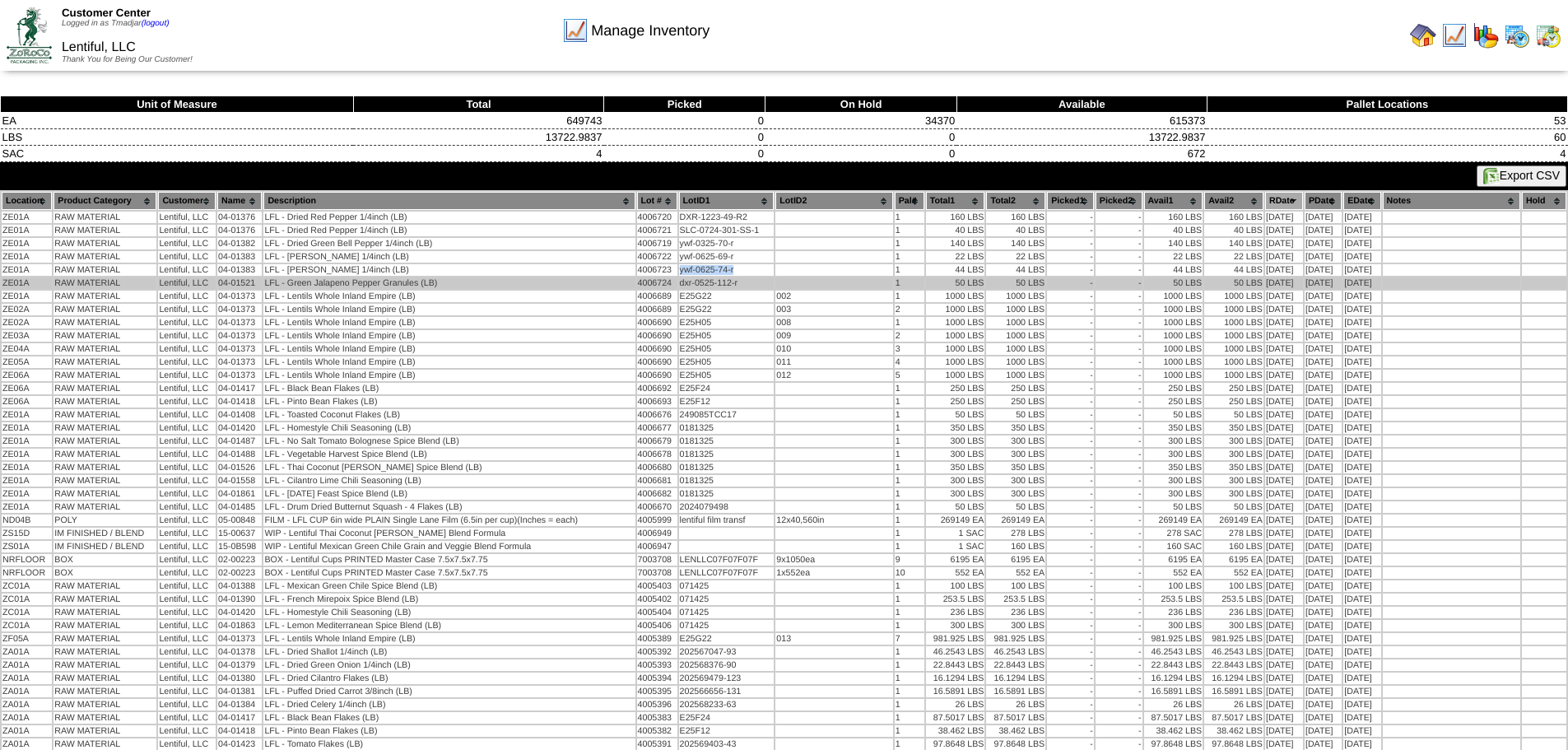
copy td "ywf-0625-74-r"
